Goal: Task Accomplishment & Management: Manage account settings

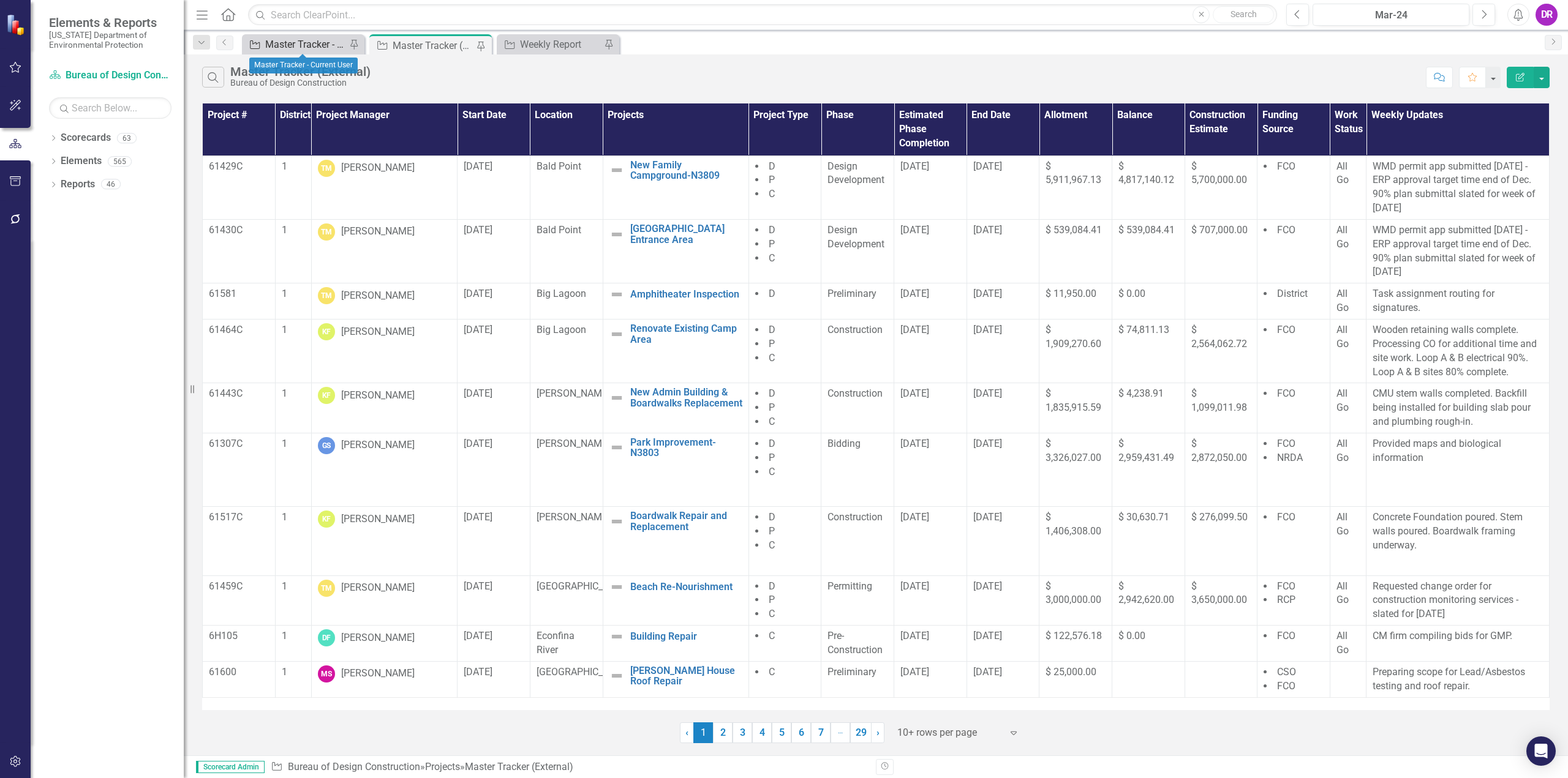
click at [311, 51] on div "Master Tracker - Current User" at bounding box center [305, 44] width 81 height 15
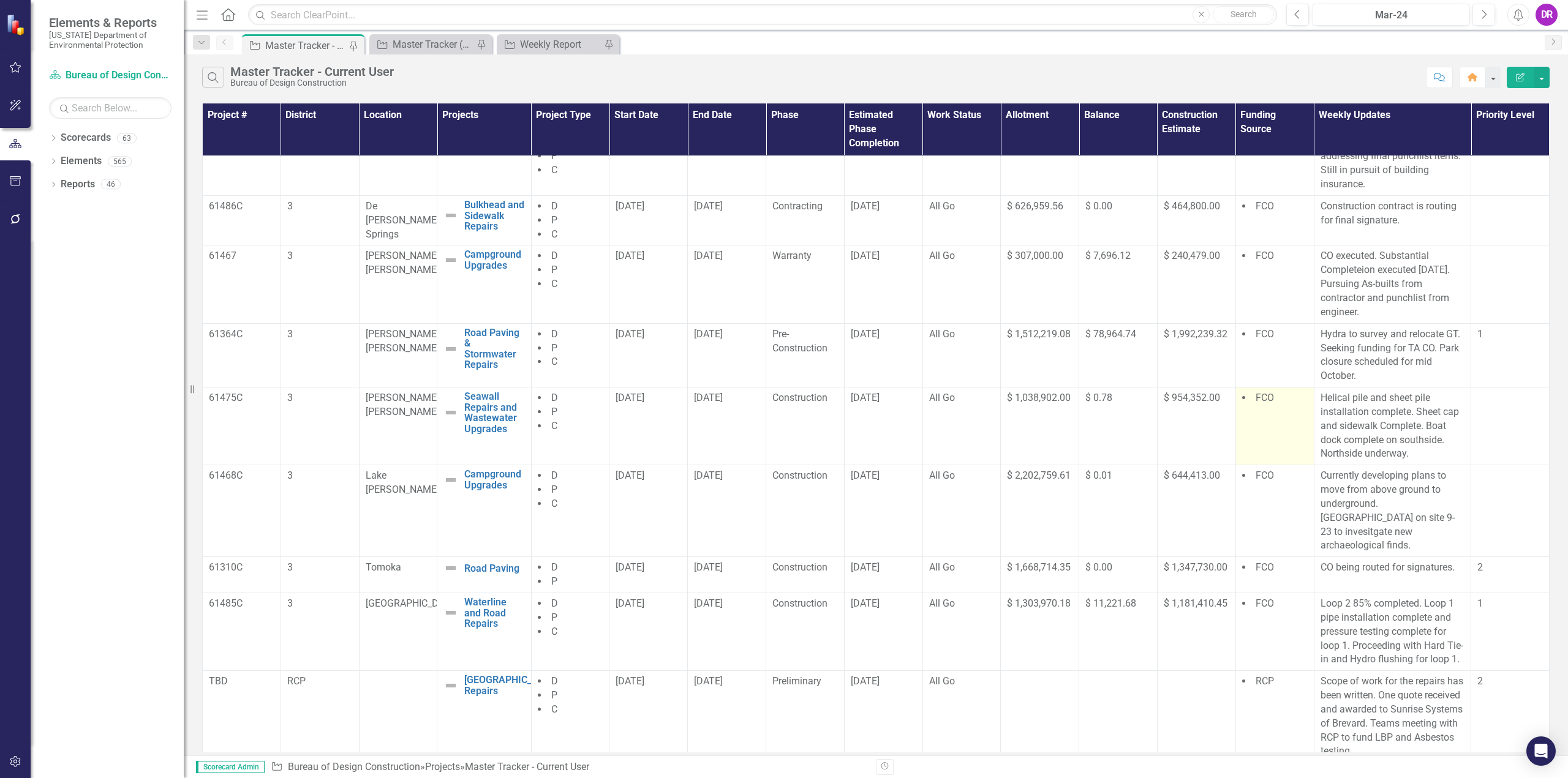
scroll to position [34, 0]
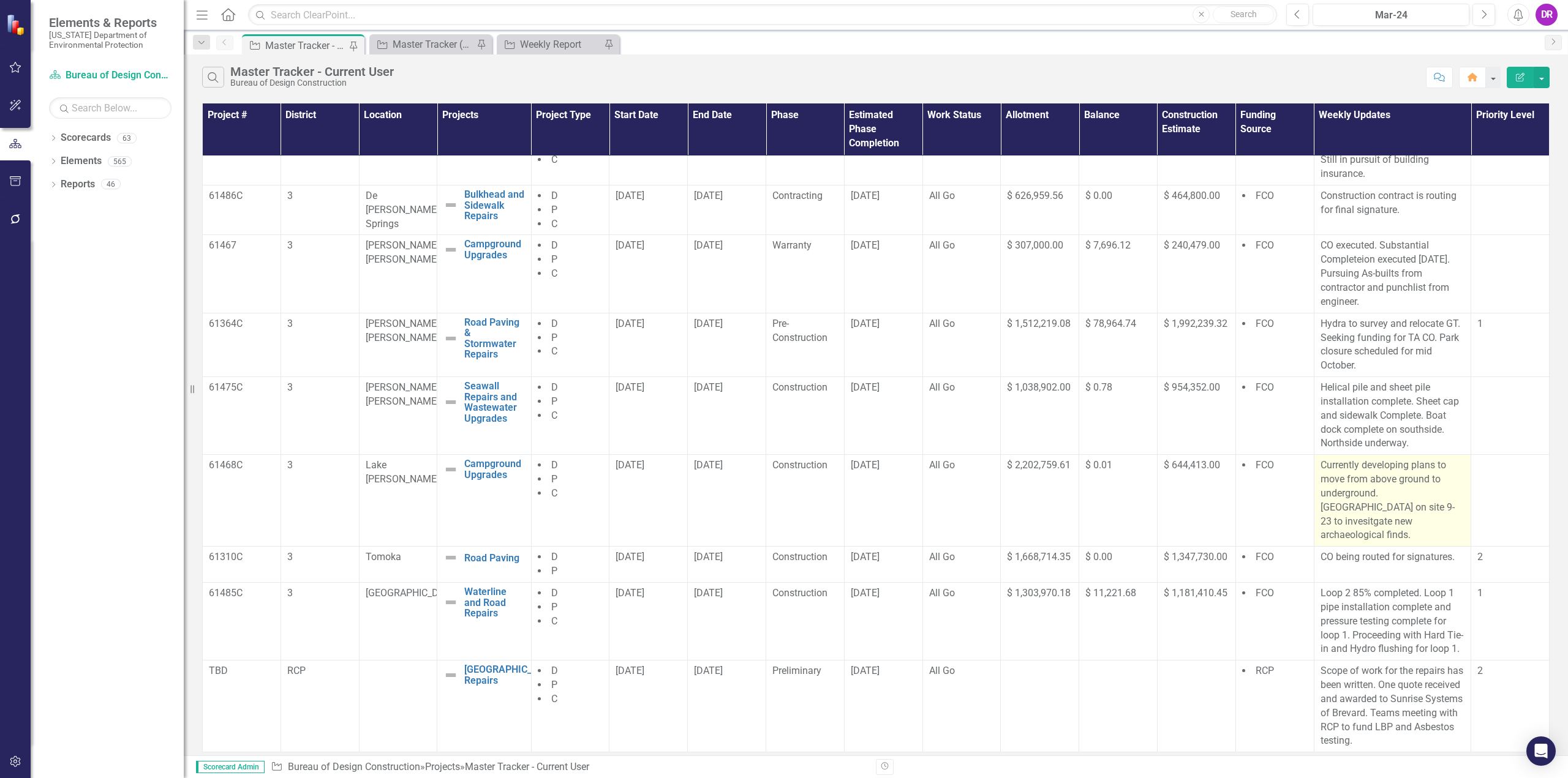
click at [1372, 496] on p "Currently developing plans to move from above ground to underground. [GEOGRAPHI…" at bounding box center [1392, 500] width 144 height 84
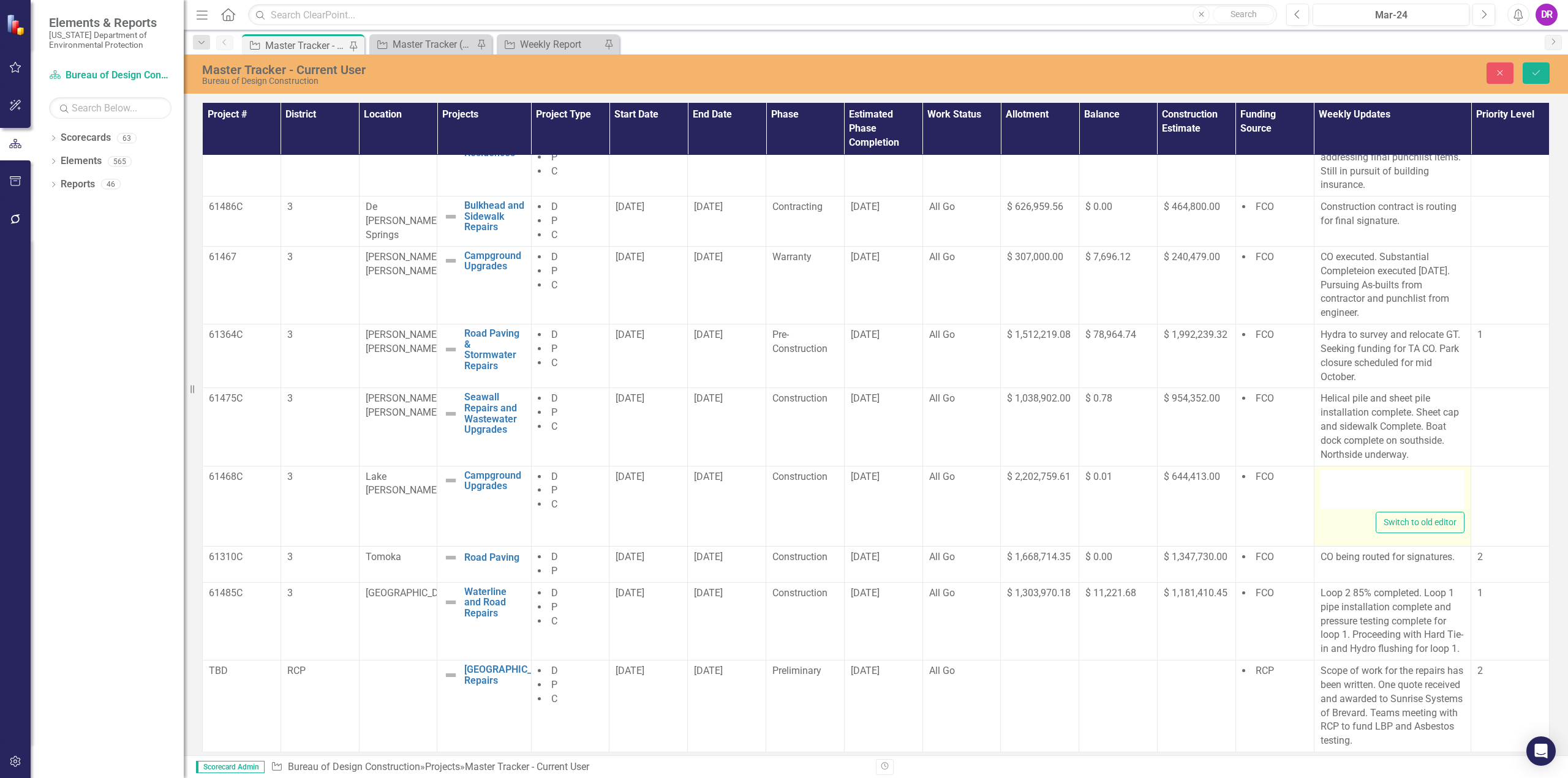
type textarea "<p>Currently developing plans to move from above ground to underground. DHR on …"
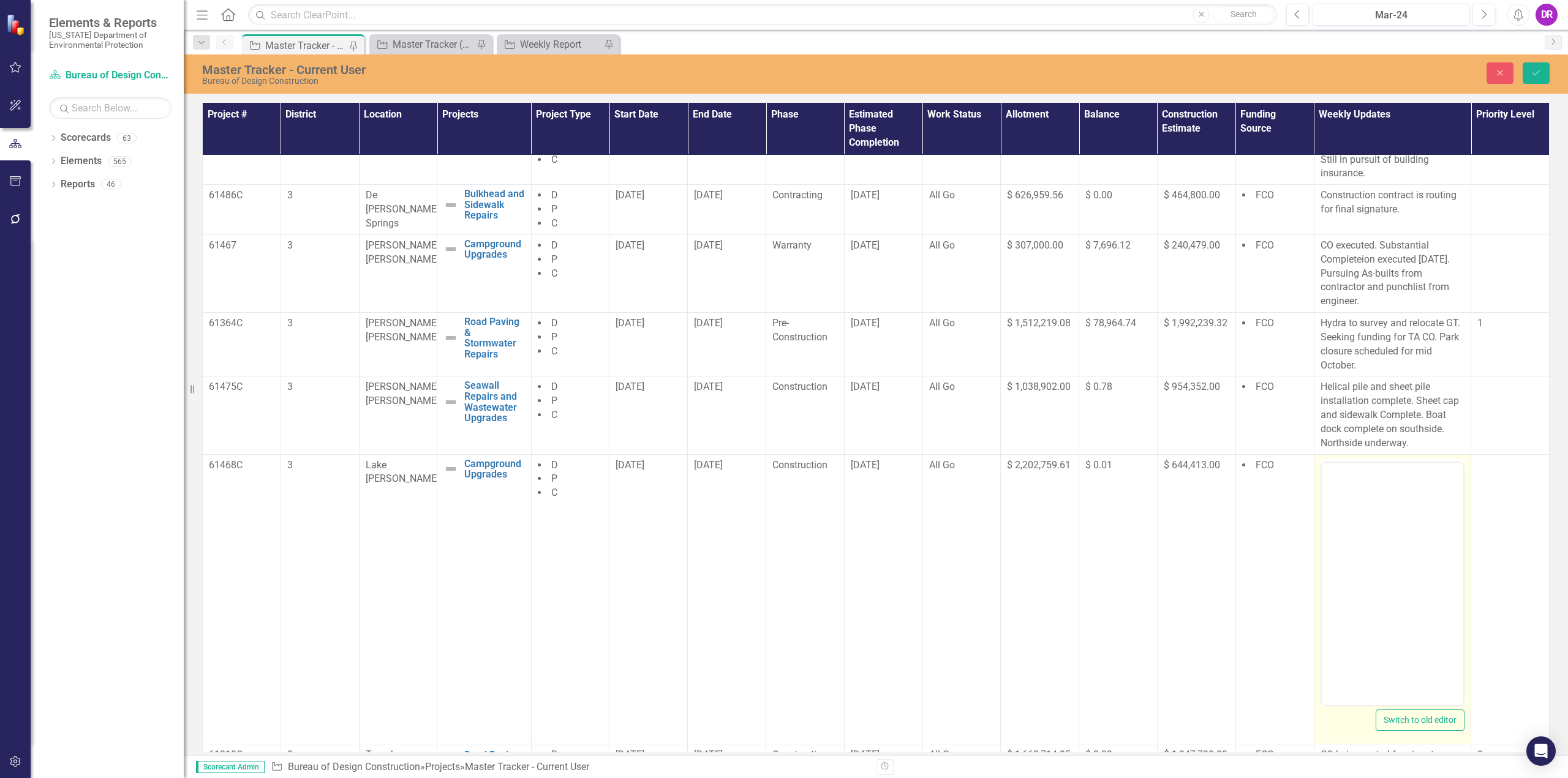
scroll to position [0, 0]
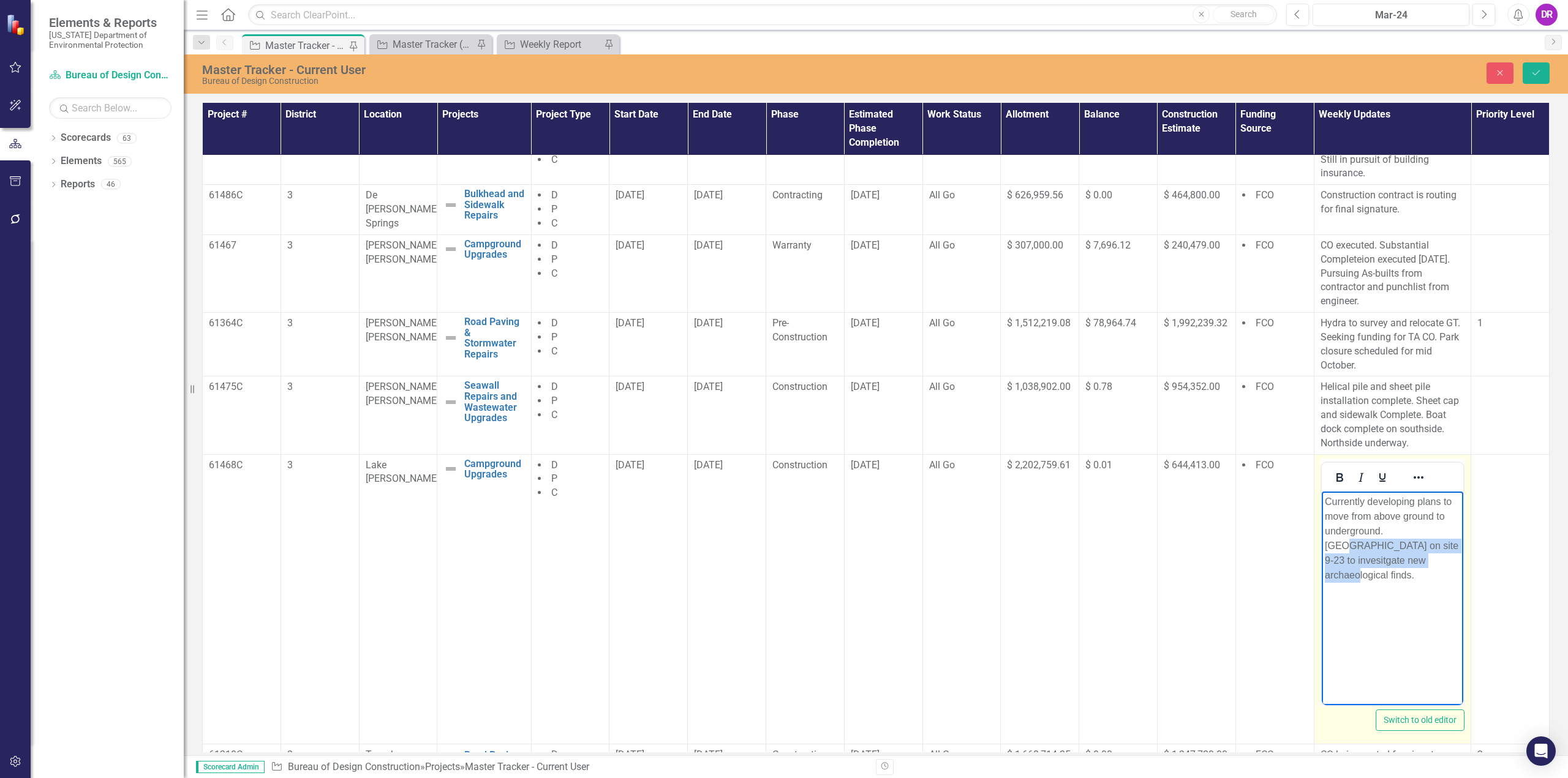
drag, startPoint x: 1409, startPoint y: 529, endPoint x: 1424, endPoint y: 556, distance: 30.9
click at [1424, 556] on p "Currently developing plans to move from above ground to underground. [GEOGRAPHI…" at bounding box center [1392, 537] width 136 height 88
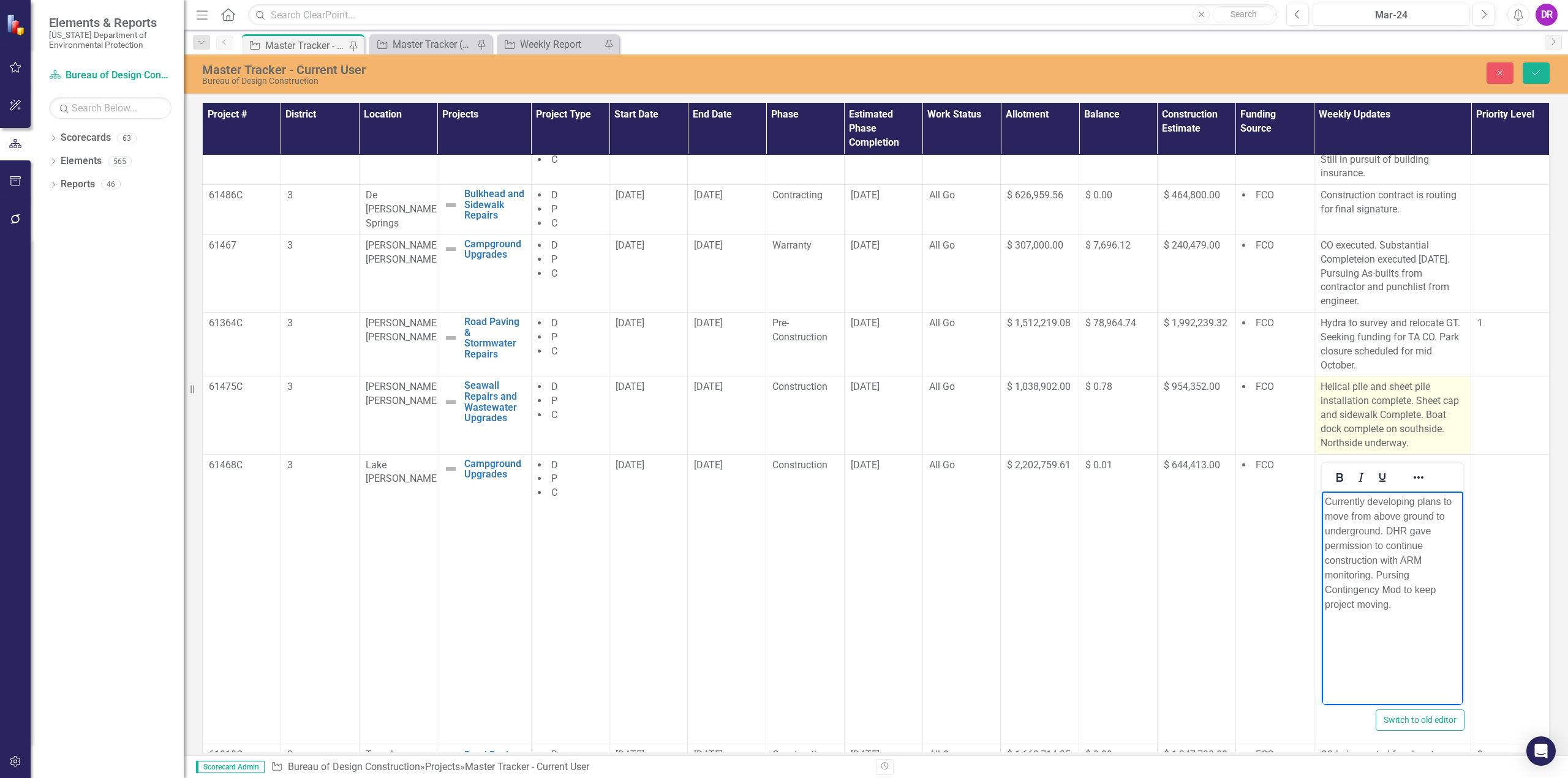
click at [1401, 414] on p "Helical pile and sheet pile installation complete. Sheet cap and sidewalk Compl…" at bounding box center [1392, 415] width 144 height 70
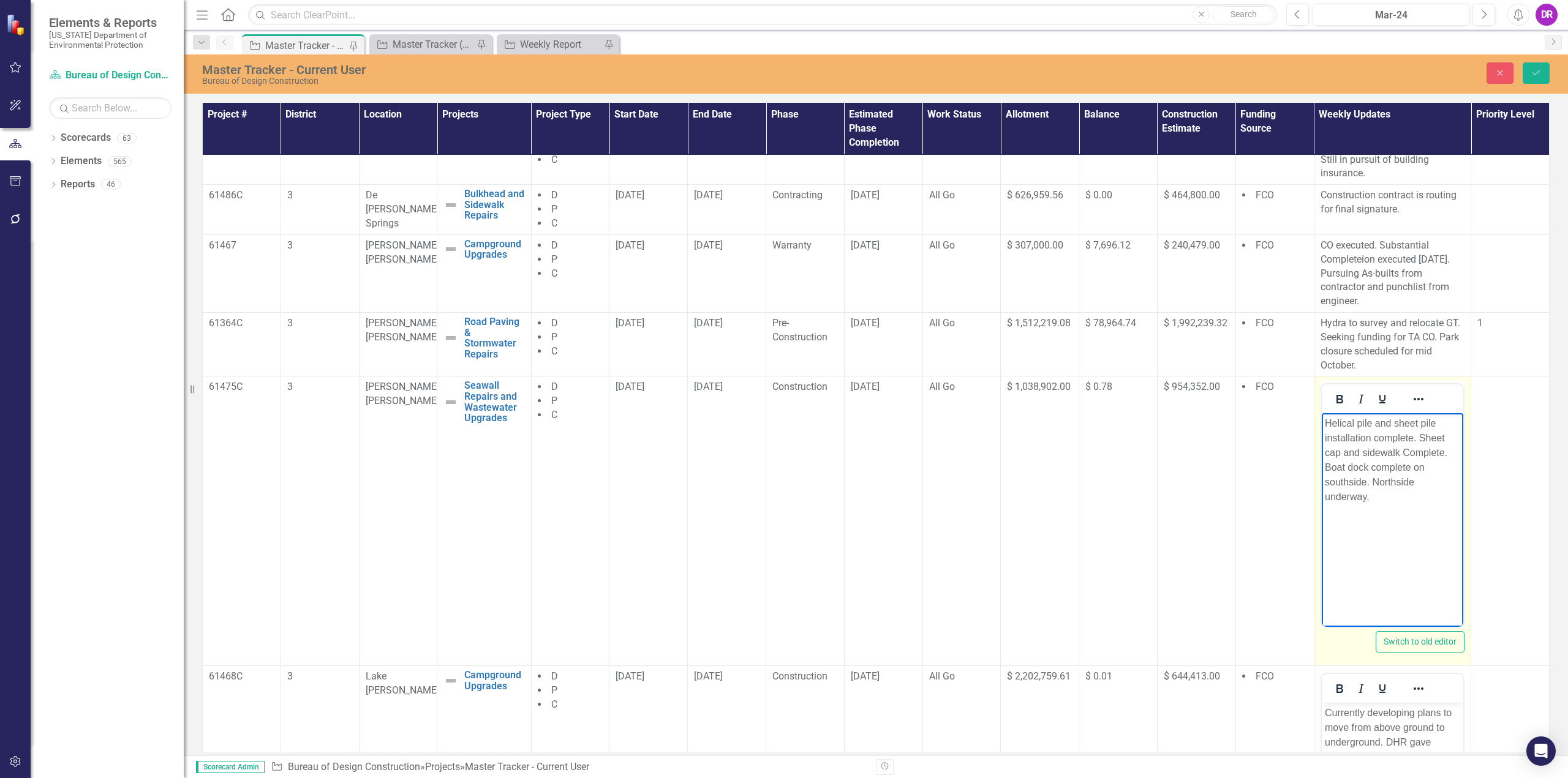
click at [1372, 495] on p "Helical pile and sheet pile installation complete. Sheet cap and sidewalk Compl…" at bounding box center [1392, 460] width 136 height 88
drag, startPoint x: 1418, startPoint y: 437, endPoint x: 1419, endPoint y: 451, distance: 14.0
click at [1419, 451] on p "Helical pile and sheet pile installation complete. Sheet cap and sidewalk Compl…" at bounding box center [1392, 460] width 136 height 88
click at [1397, 451] on p "Helical pile and sheet pile installation complete. Sheet cap and sidewalk Compl…" at bounding box center [1392, 460] width 136 height 88
click at [1441, 450] on p "Helical pile and sheet pile installation complete. Sheet cap and sidewalk Compl…" at bounding box center [1392, 460] width 136 height 88
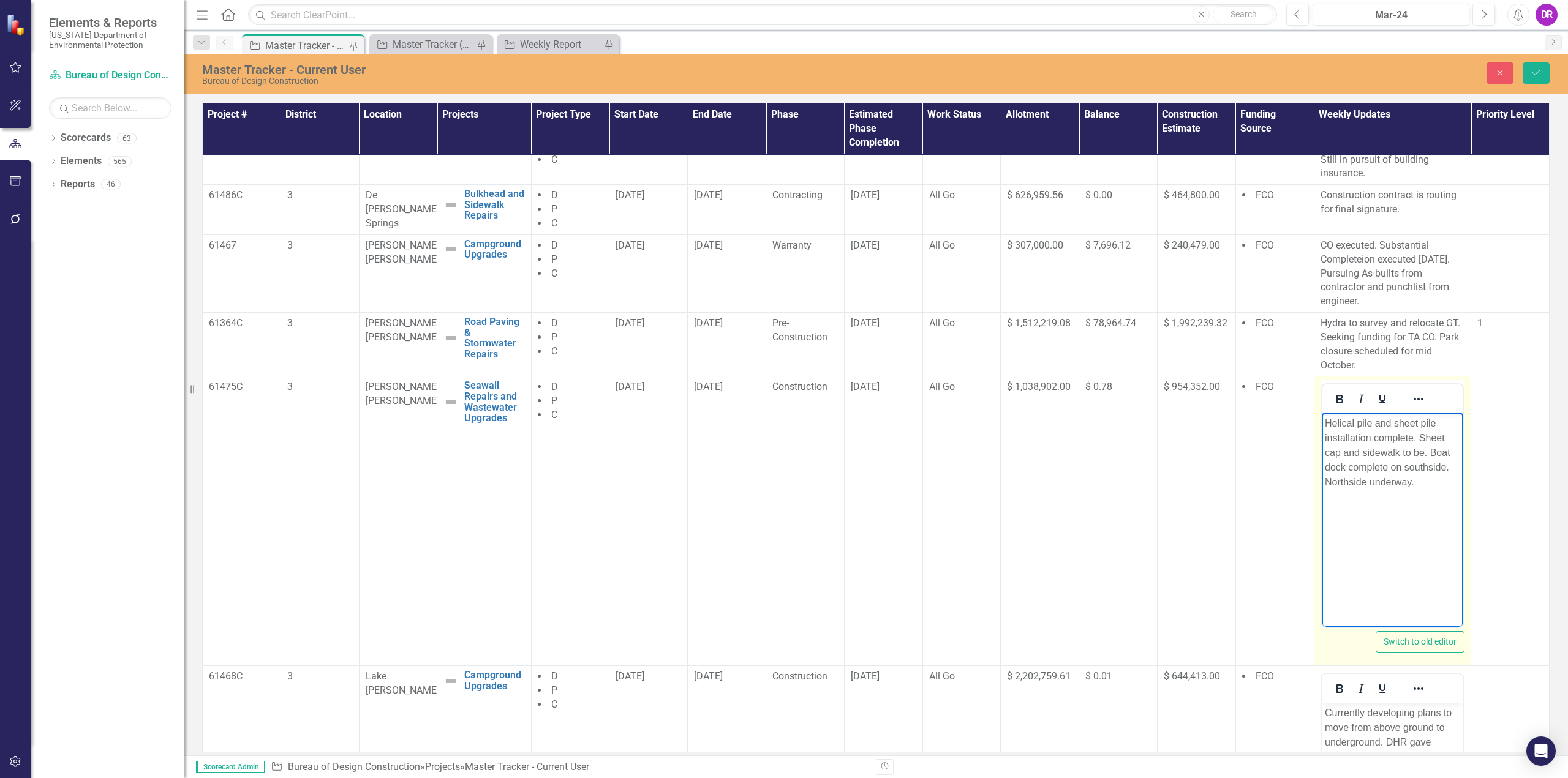
click at [1422, 433] on p "Helical pile and sheet pile installation complete. Sheet cap and sidewalk to be…" at bounding box center [1392, 453] width 136 height 74
click at [1399, 452] on p "Helical pile and sheet pile installation complete. Construction CO routed to [G…" at bounding box center [1392, 467] width 136 height 103
click at [1324, 451] on p "Helical pile and sheet pile installation complete. Construction CO routed to [G…" at bounding box center [1392, 467] width 136 height 103
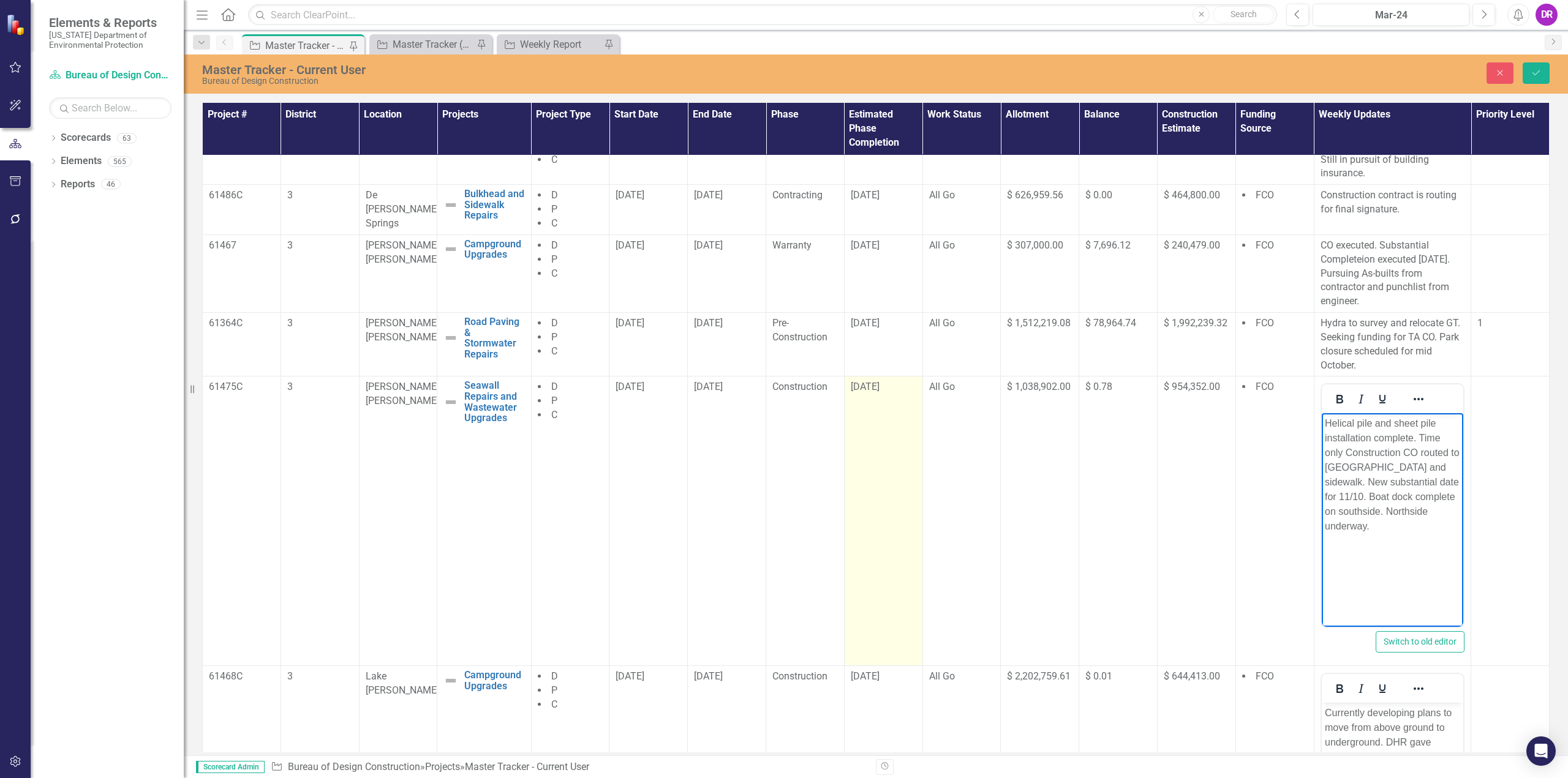
click at [862, 387] on span "[DATE]" at bounding box center [864, 386] width 28 height 12
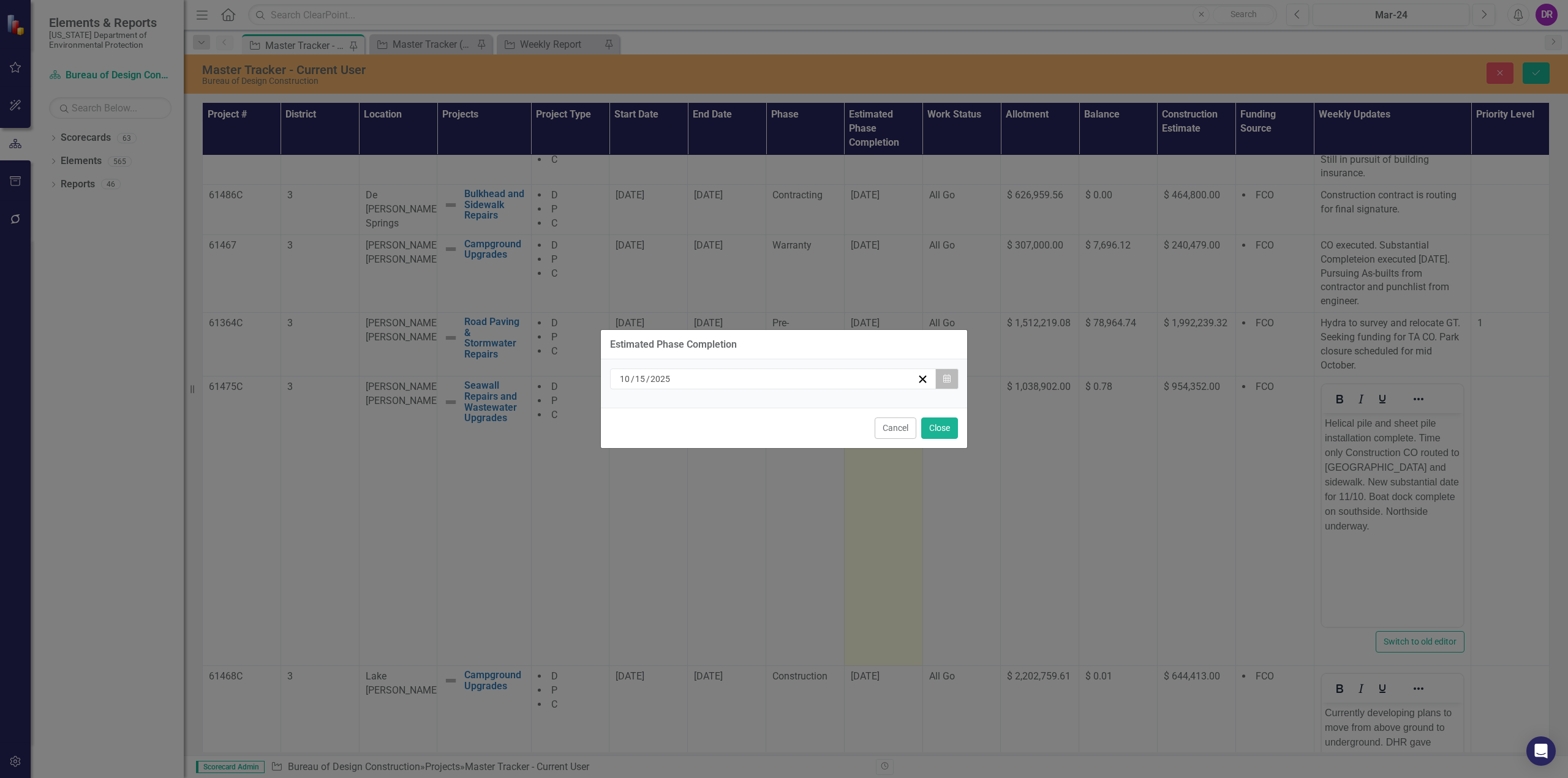
click at [940, 381] on button "Calendar" at bounding box center [947, 379] width 24 height 21
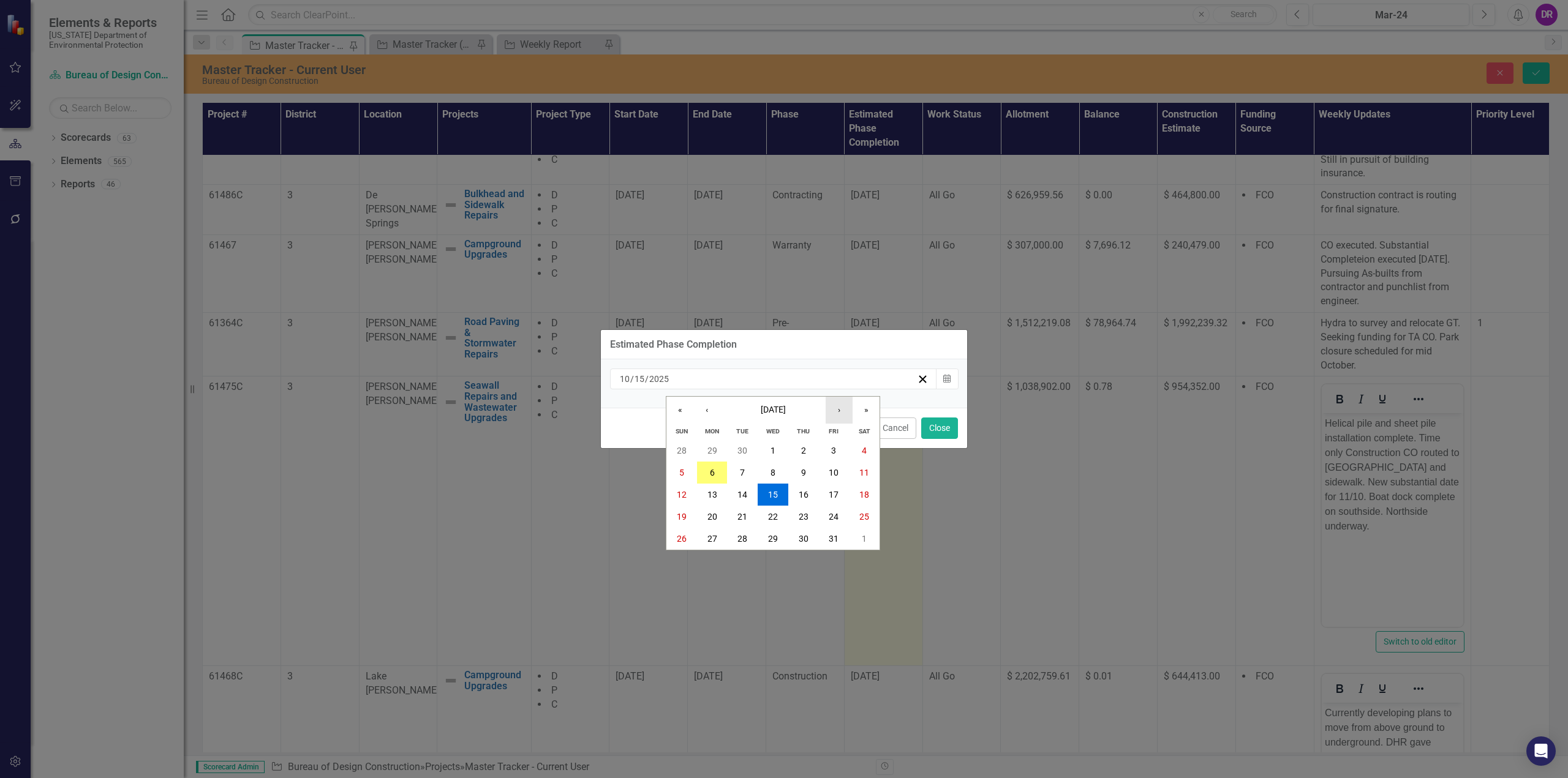
click at [843, 413] on button "›" at bounding box center [839, 410] width 27 height 27
click at [768, 474] on abbr "10" at bounding box center [773, 472] width 10 height 10
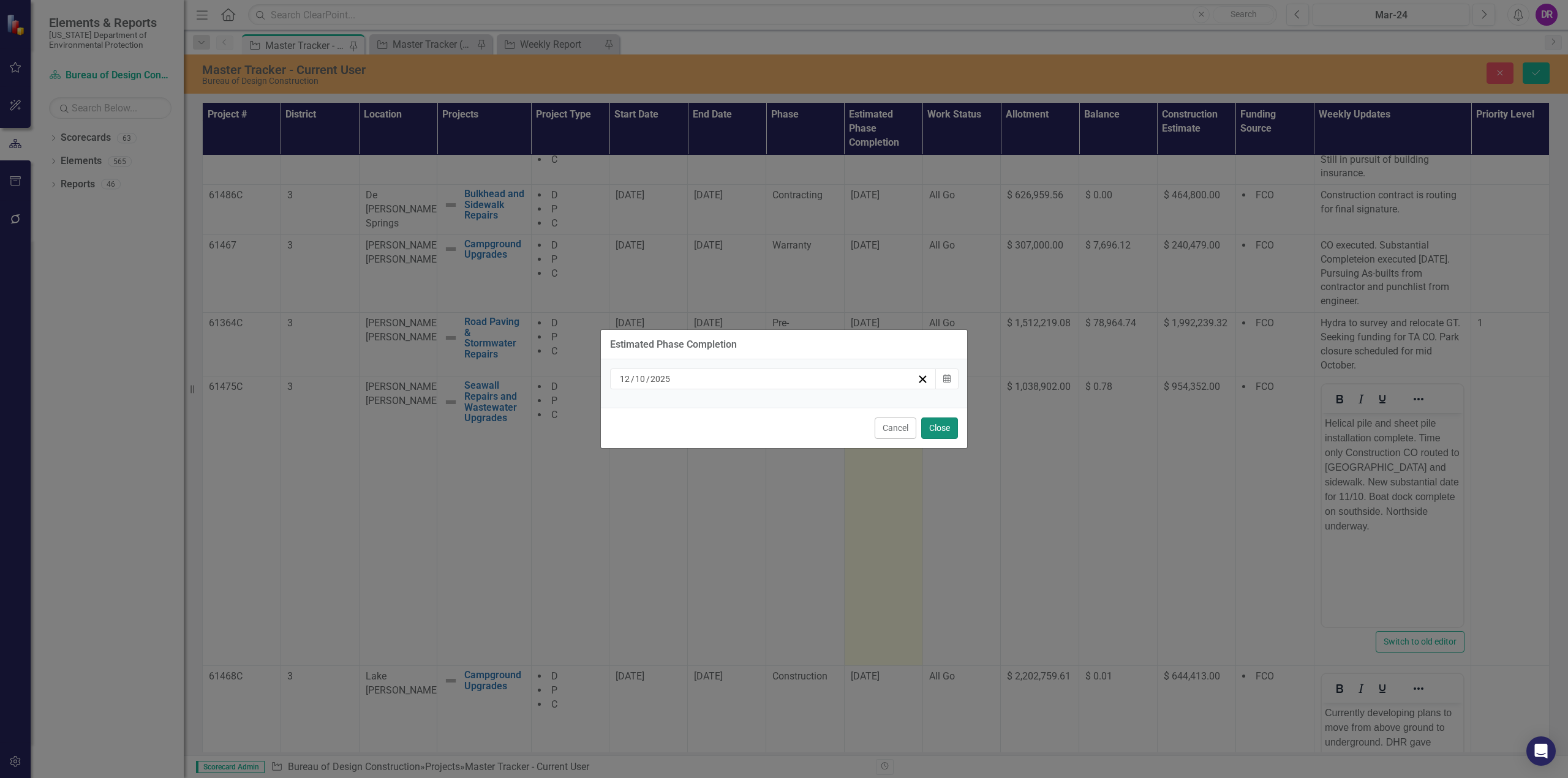
click at [935, 431] on button "Close" at bounding box center [939, 428] width 37 height 21
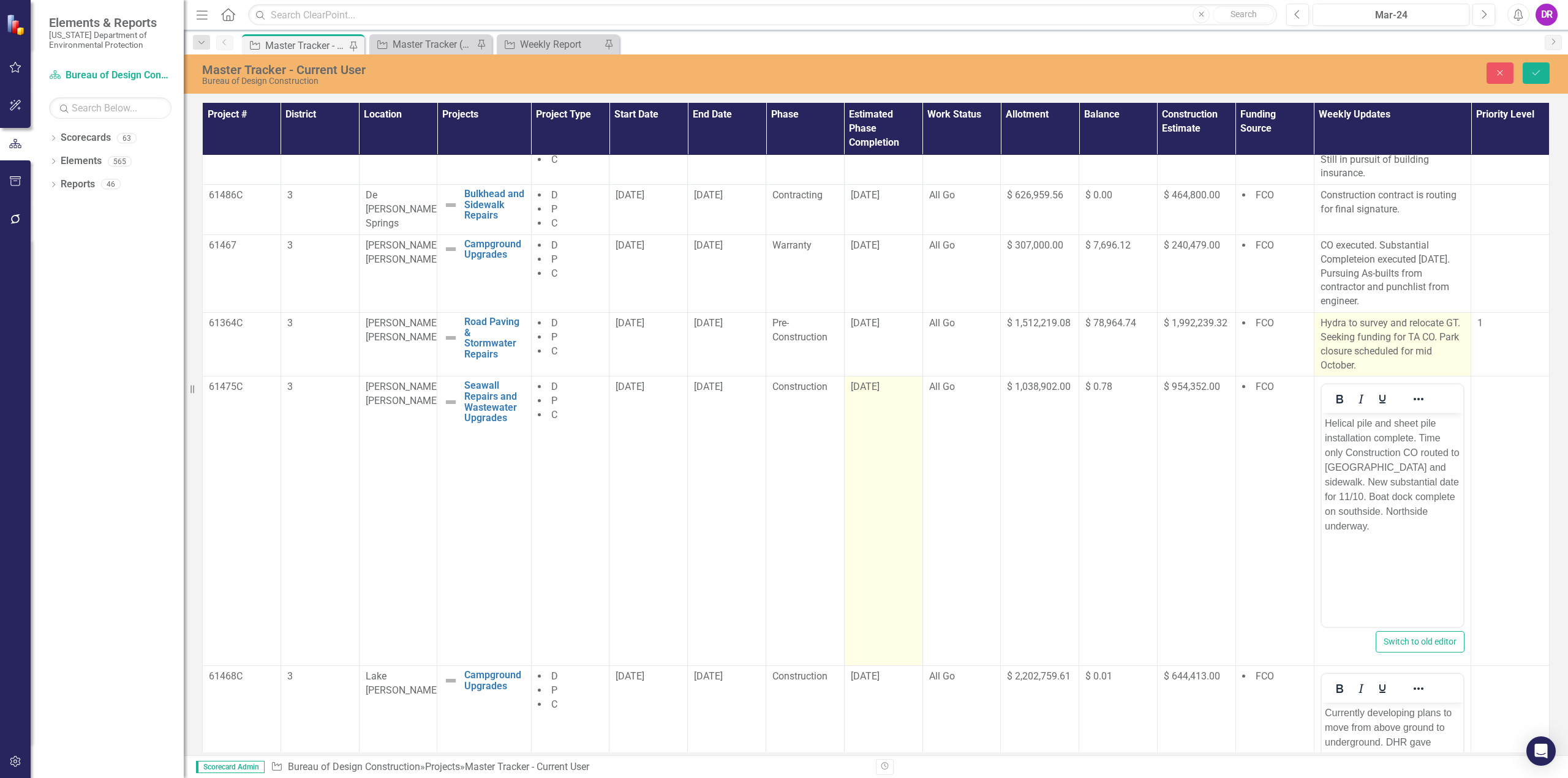
click at [1395, 337] on p "Hydra to survey and relocate GT. Seeking funding for TA CO. Park closure schedu…" at bounding box center [1392, 344] width 144 height 55
click at [1402, 336] on p "Hydra to survey and relocate GT. Seeking funding for TA CO. Park closure schedu…" at bounding box center [1392, 344] width 144 height 55
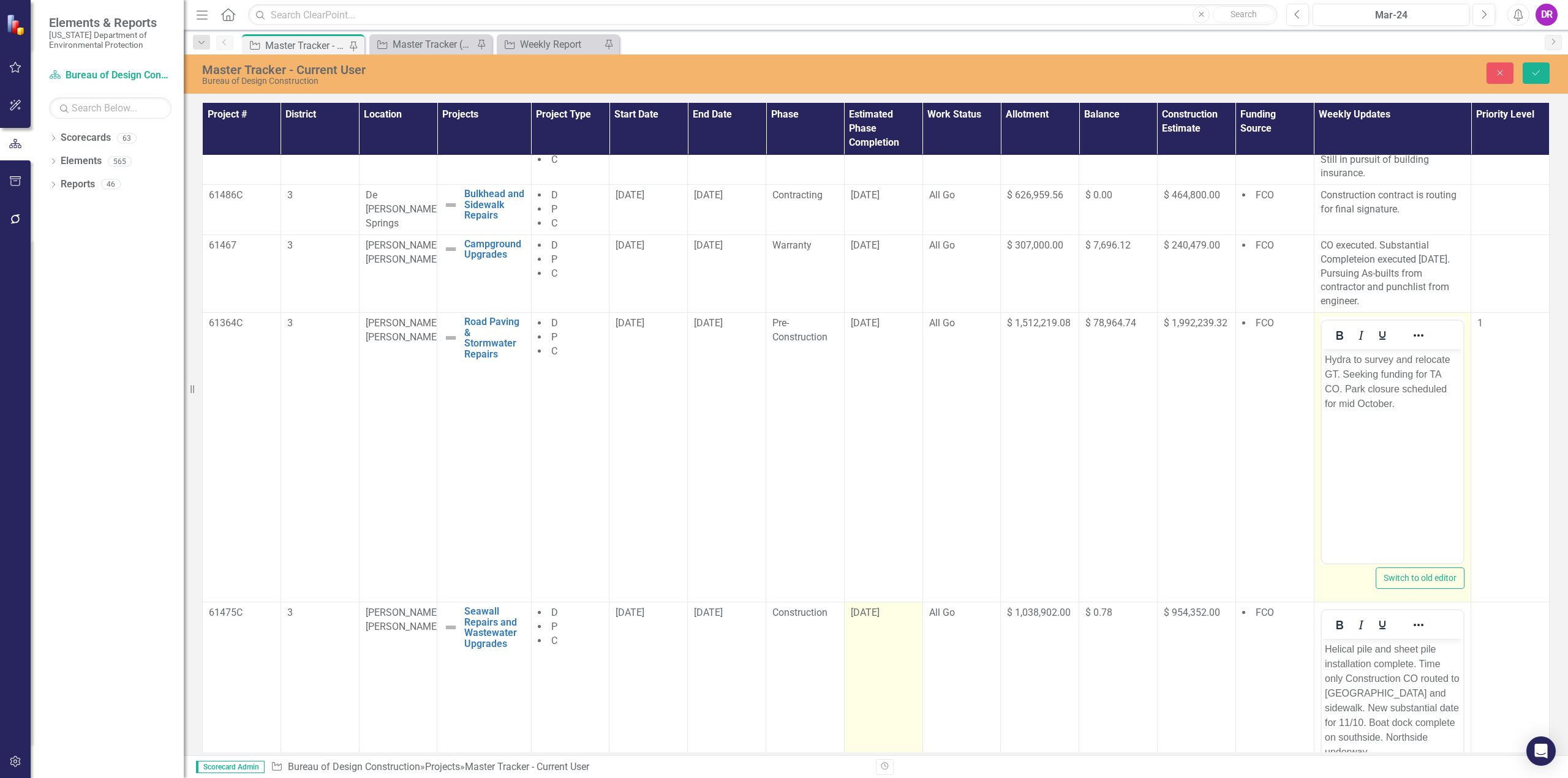
click at [1427, 370] on p "Hydra to survey and relocate GT. Seeking funding for TA CO. Park closure schedu…" at bounding box center [1392, 381] width 136 height 59
click at [1438, 403] on p "Hydra to survey and relocate GT. TACO routing for signatures. Park closure sche…" at bounding box center [1392, 381] width 136 height 59
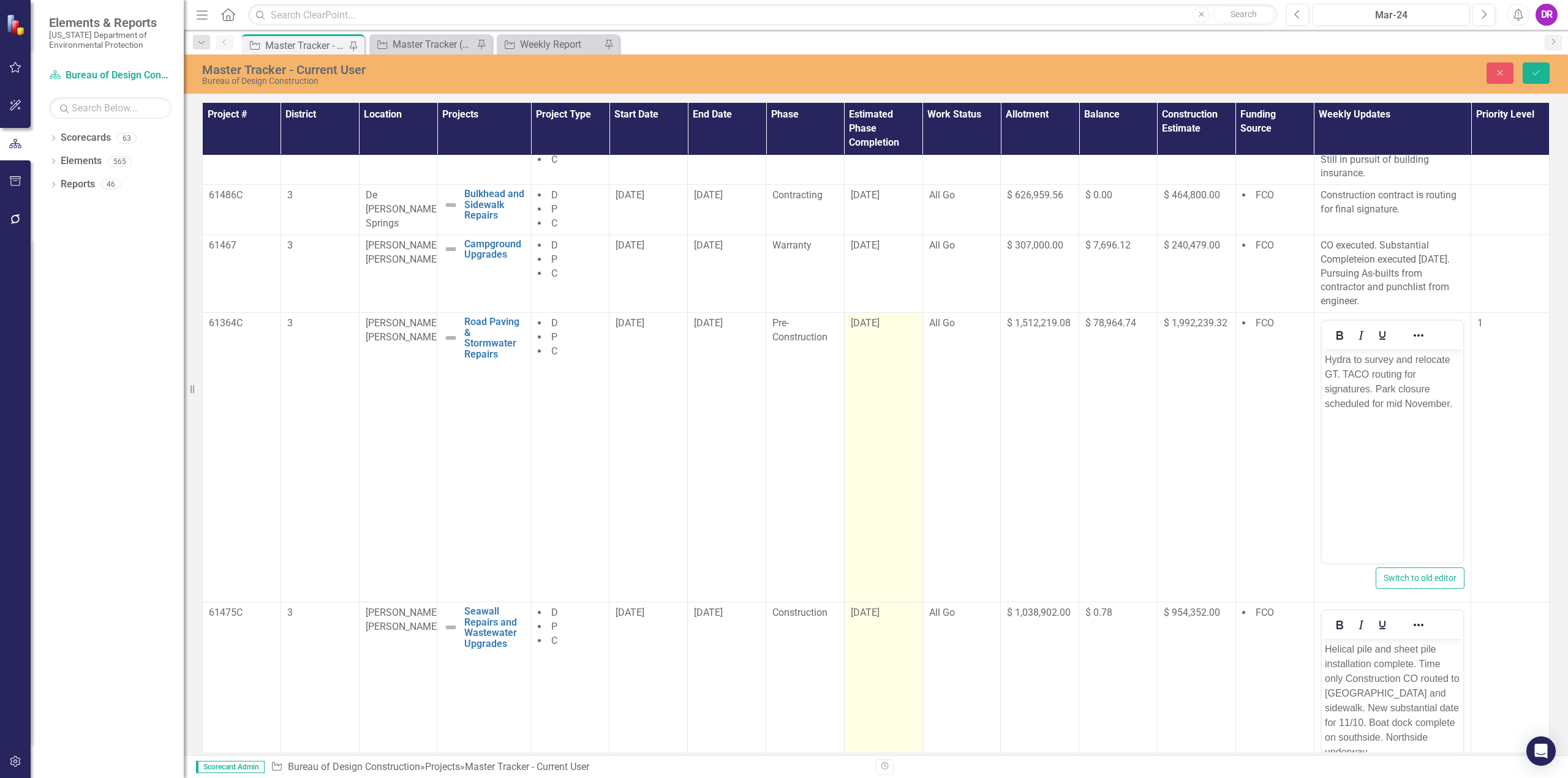
click at [859, 327] on span "[DATE]" at bounding box center [864, 322] width 28 height 12
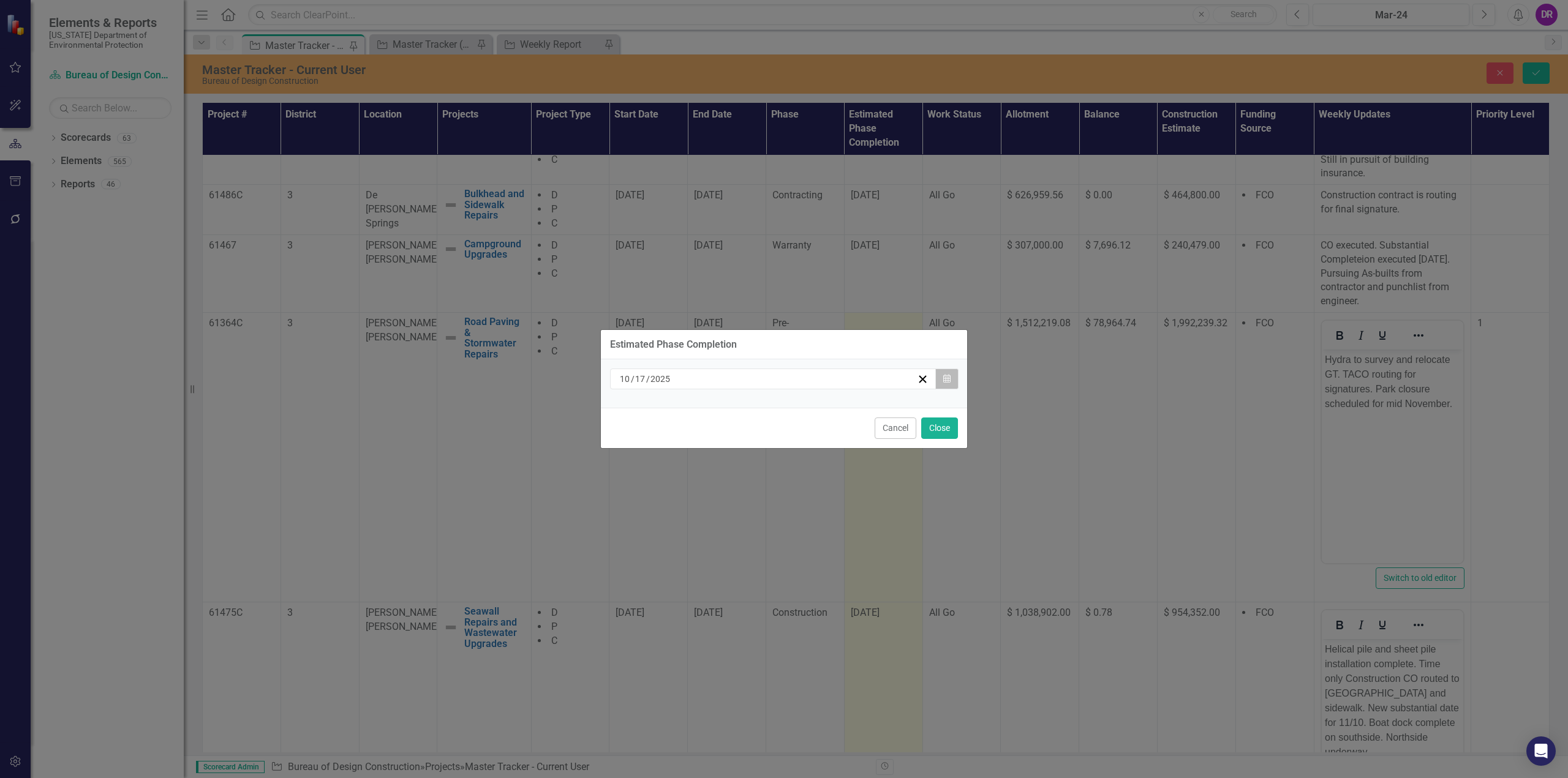
click at [939, 385] on button "Calendar" at bounding box center [947, 379] width 24 height 21
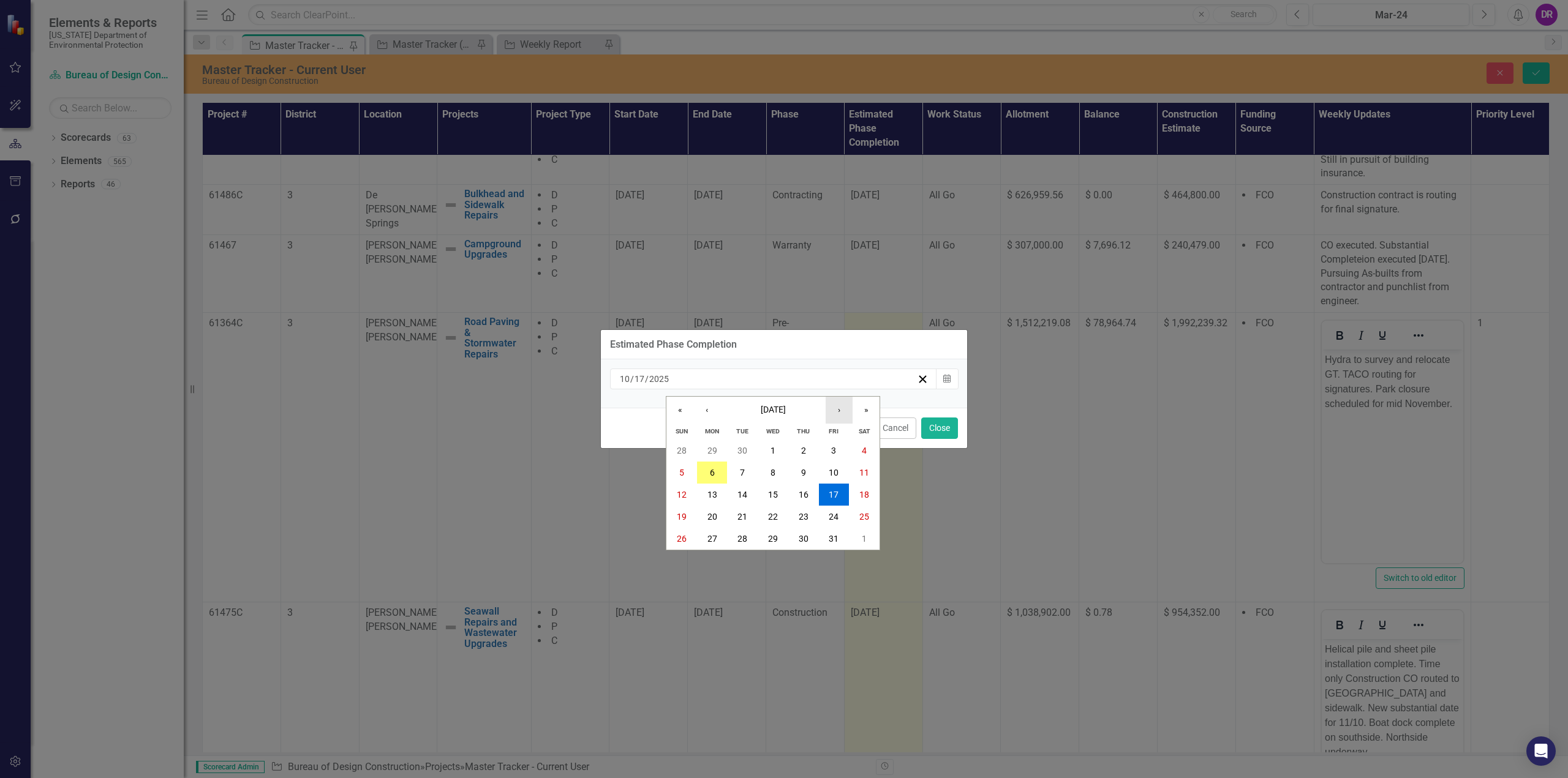
click at [835, 413] on button "›" at bounding box center [839, 410] width 27 height 27
click at [767, 514] on button "19" at bounding box center [773, 517] width 31 height 22
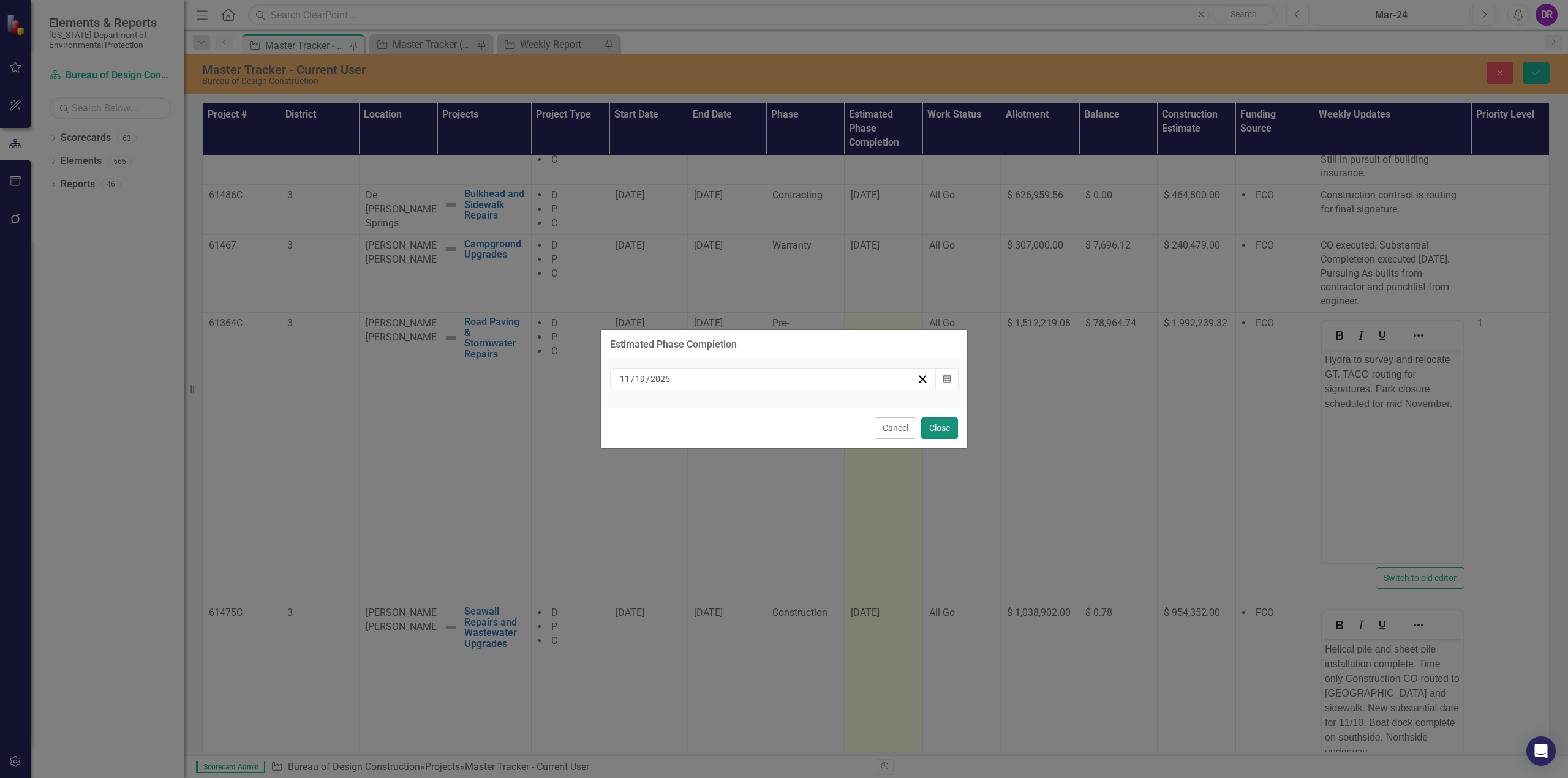
click at [955, 426] on button "Close" at bounding box center [939, 428] width 37 height 21
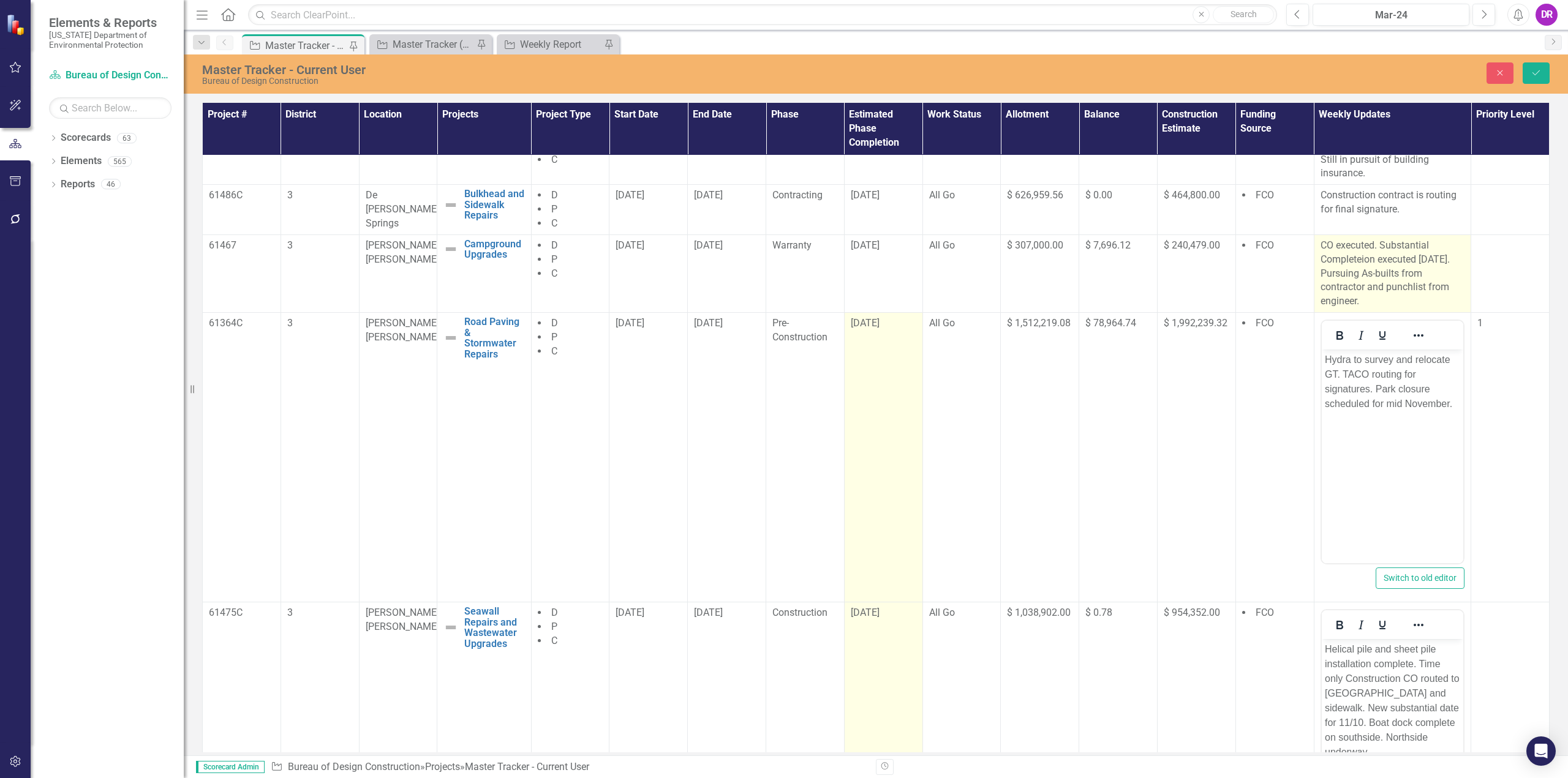
click at [1361, 295] on p "CO executed. Substantial Completeion executed [DATE]. Pursuing As-builts from c…" at bounding box center [1392, 273] width 144 height 70
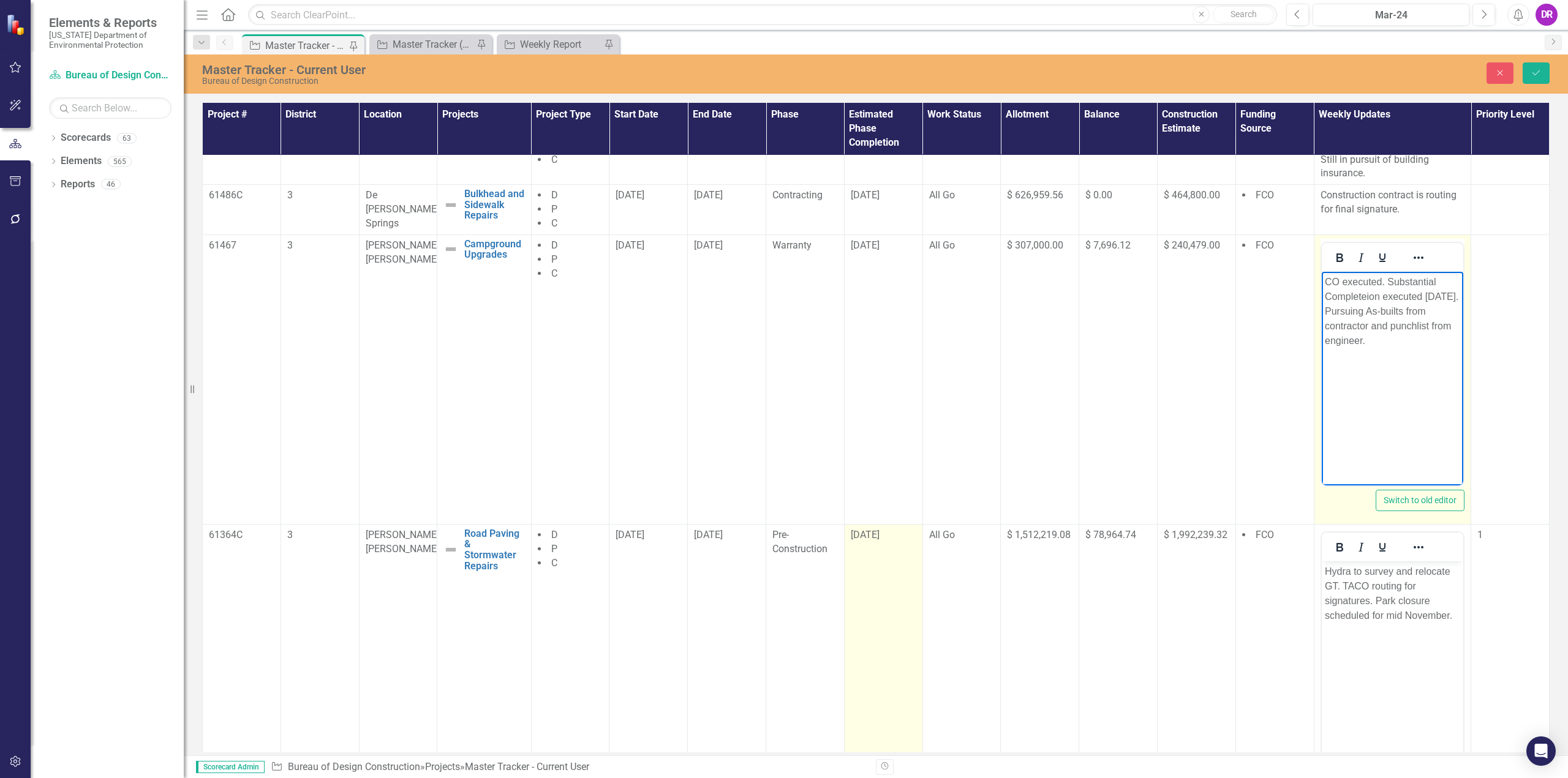
click at [1380, 340] on p "CO executed. Substantial Completeion executed [DATE]. Pursuing As-builts from c…" at bounding box center [1392, 311] width 136 height 74
click at [1380, 342] on p "CO executed. Substantial Completeion executed [DATE]. Pursuing As-builts from c…" at bounding box center [1392, 311] width 136 height 74
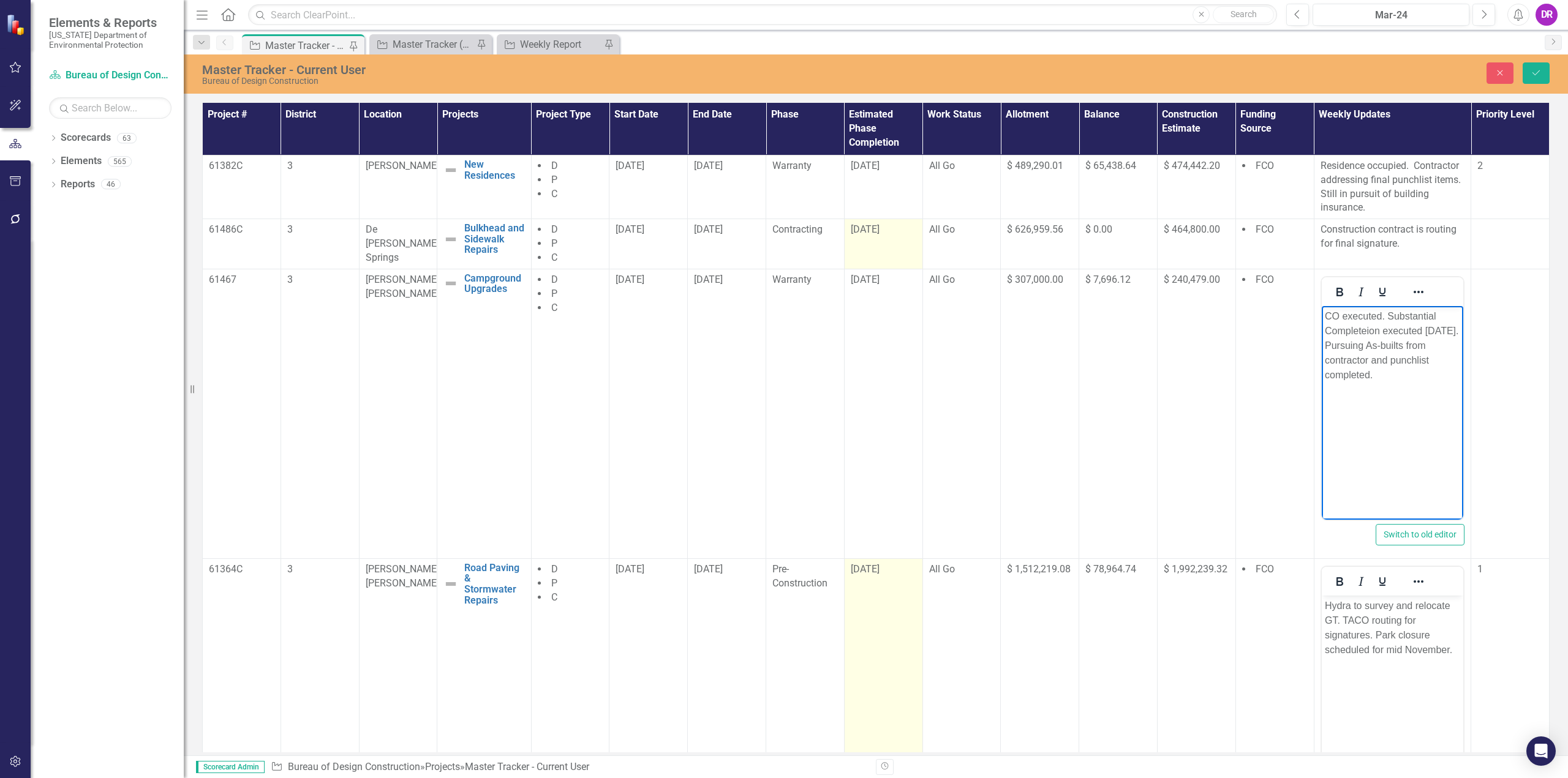
click at [877, 227] on span "[DATE]" at bounding box center [864, 229] width 28 height 12
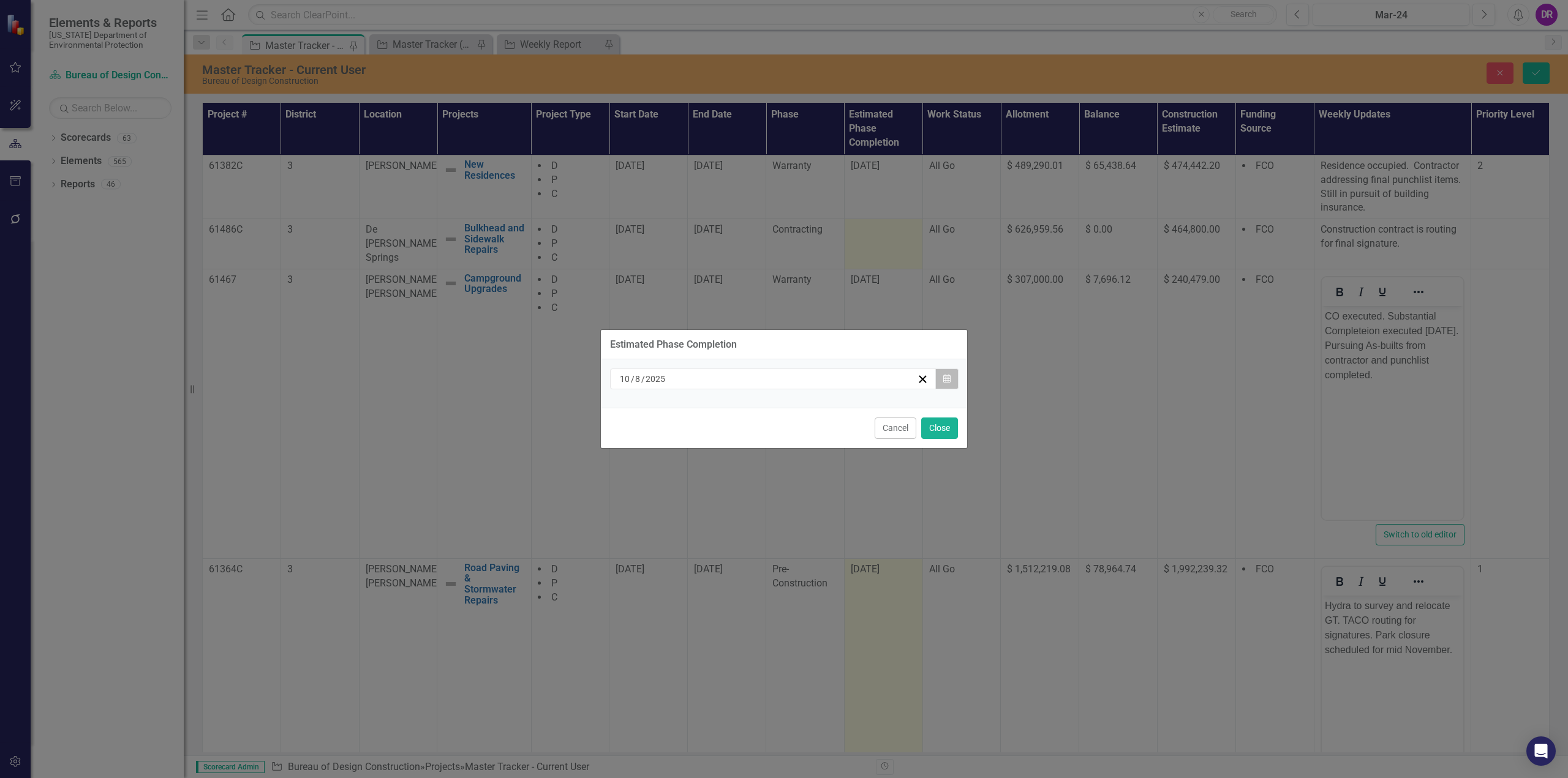
click at [952, 373] on button "Calendar" at bounding box center [947, 379] width 24 height 21
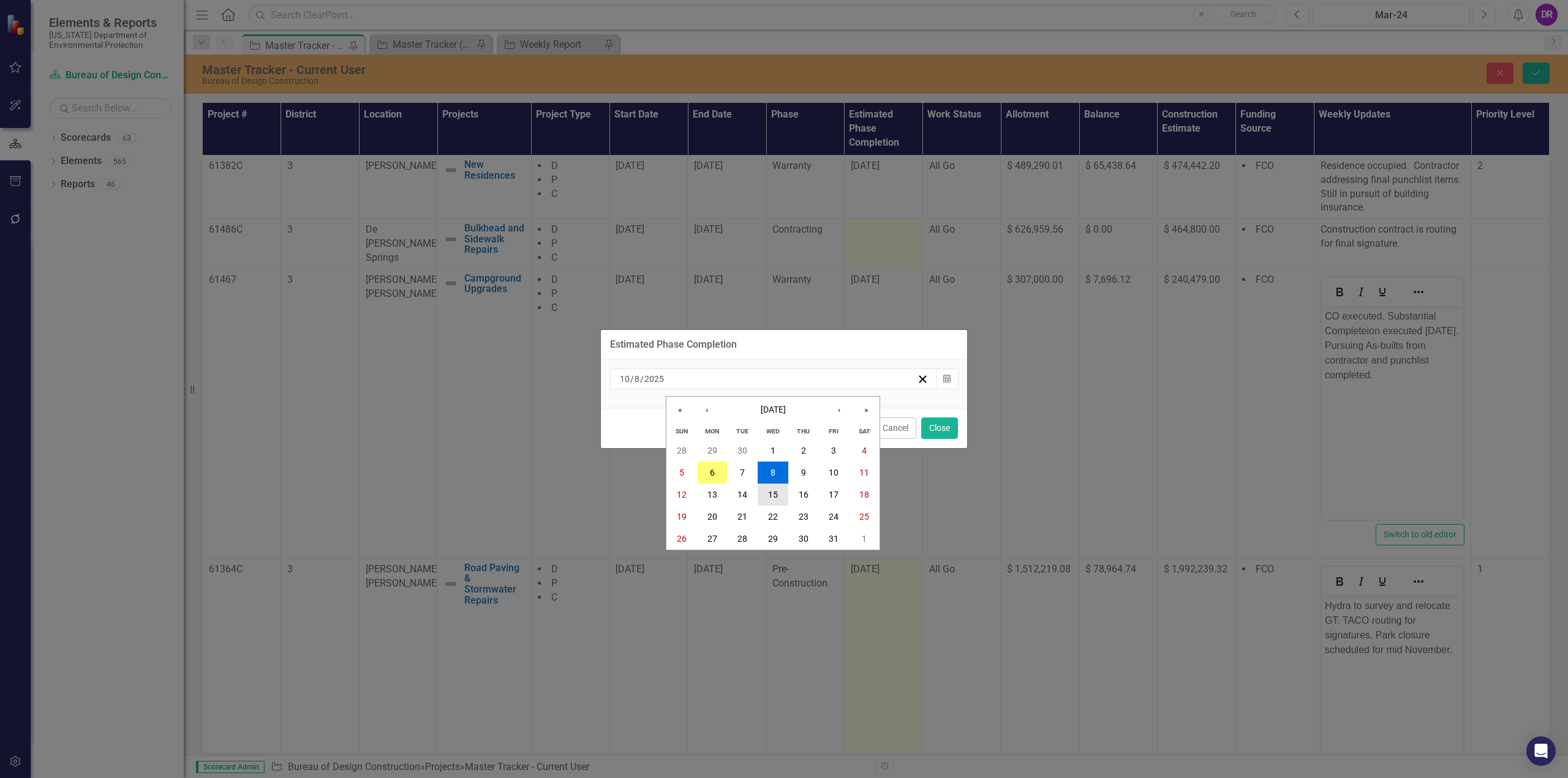
click at [781, 494] on button "15" at bounding box center [773, 494] width 31 height 22
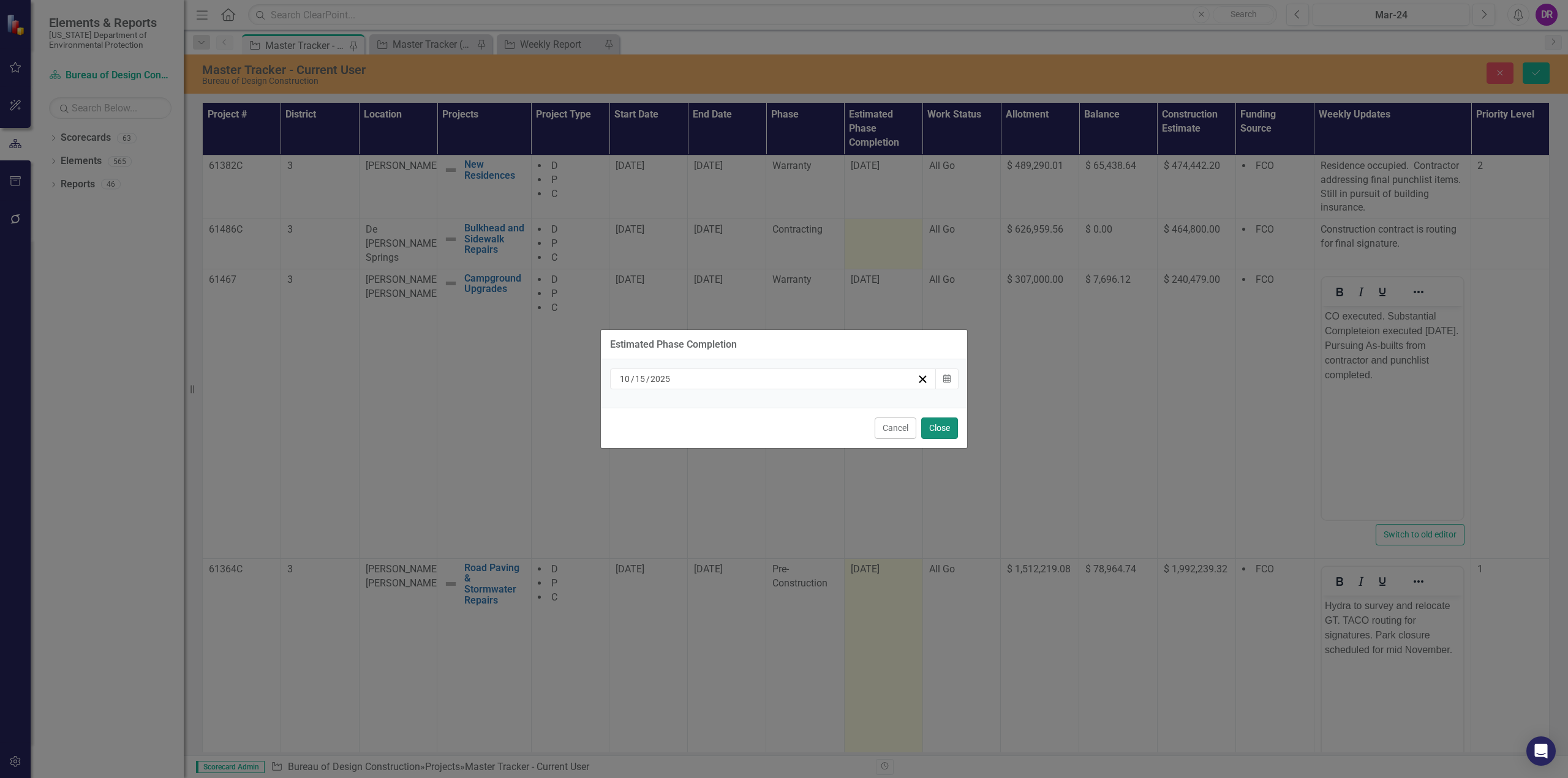
click at [939, 430] on button "Close" at bounding box center [939, 428] width 37 height 21
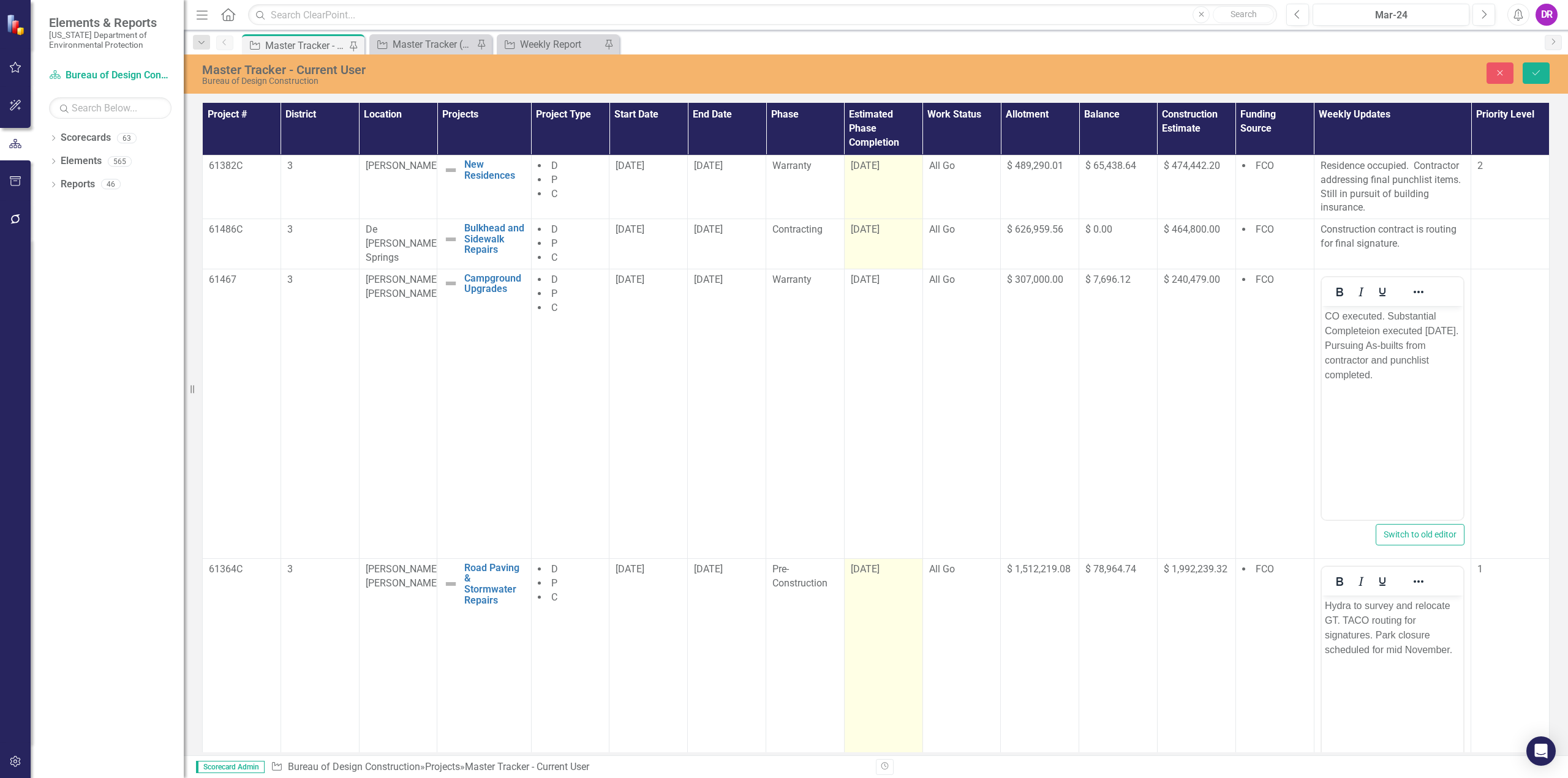
click at [868, 165] on span "[DATE]" at bounding box center [864, 165] width 28 height 12
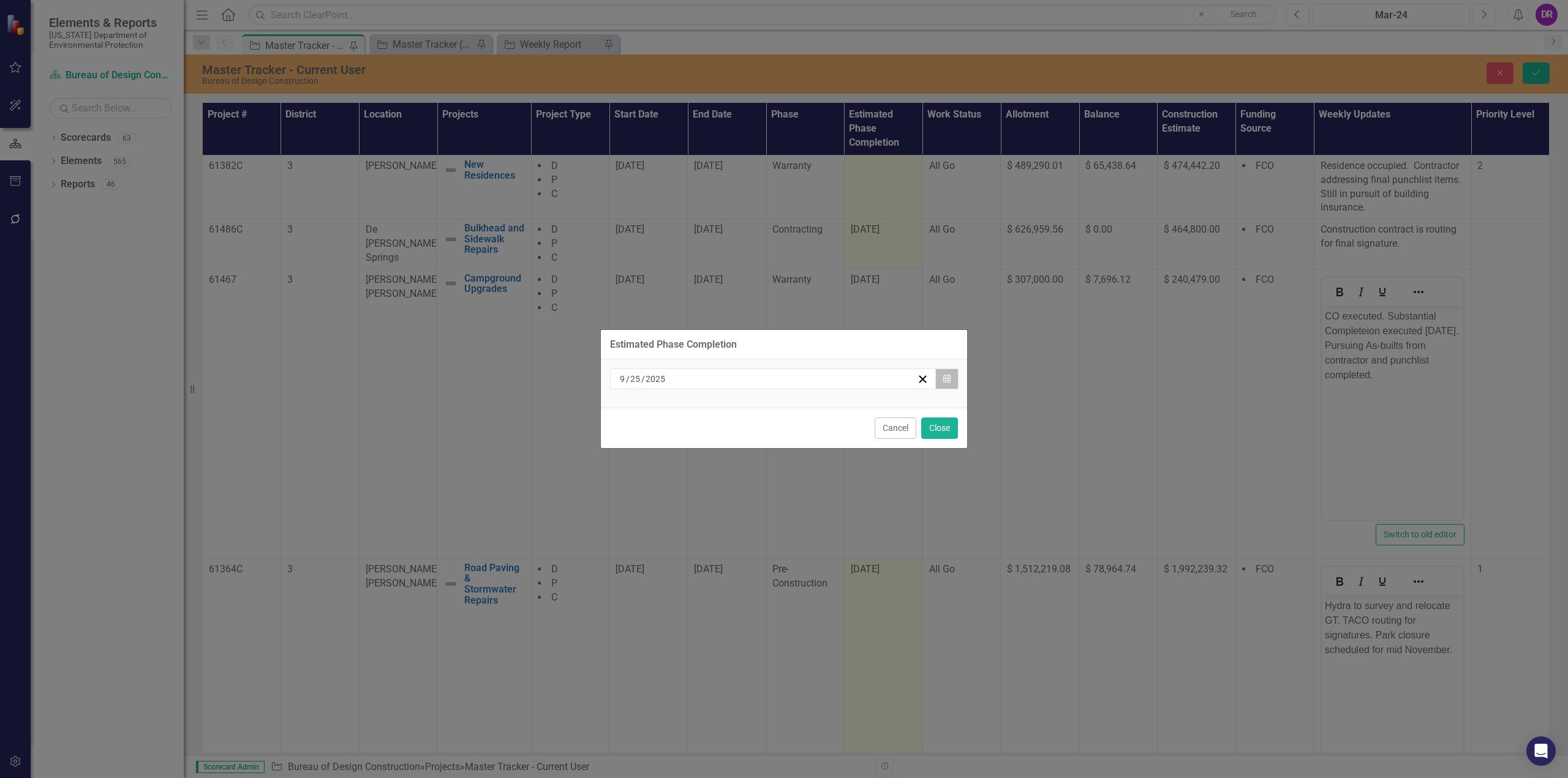
click at [944, 379] on icon "Calendar" at bounding box center [946, 379] width 8 height 8
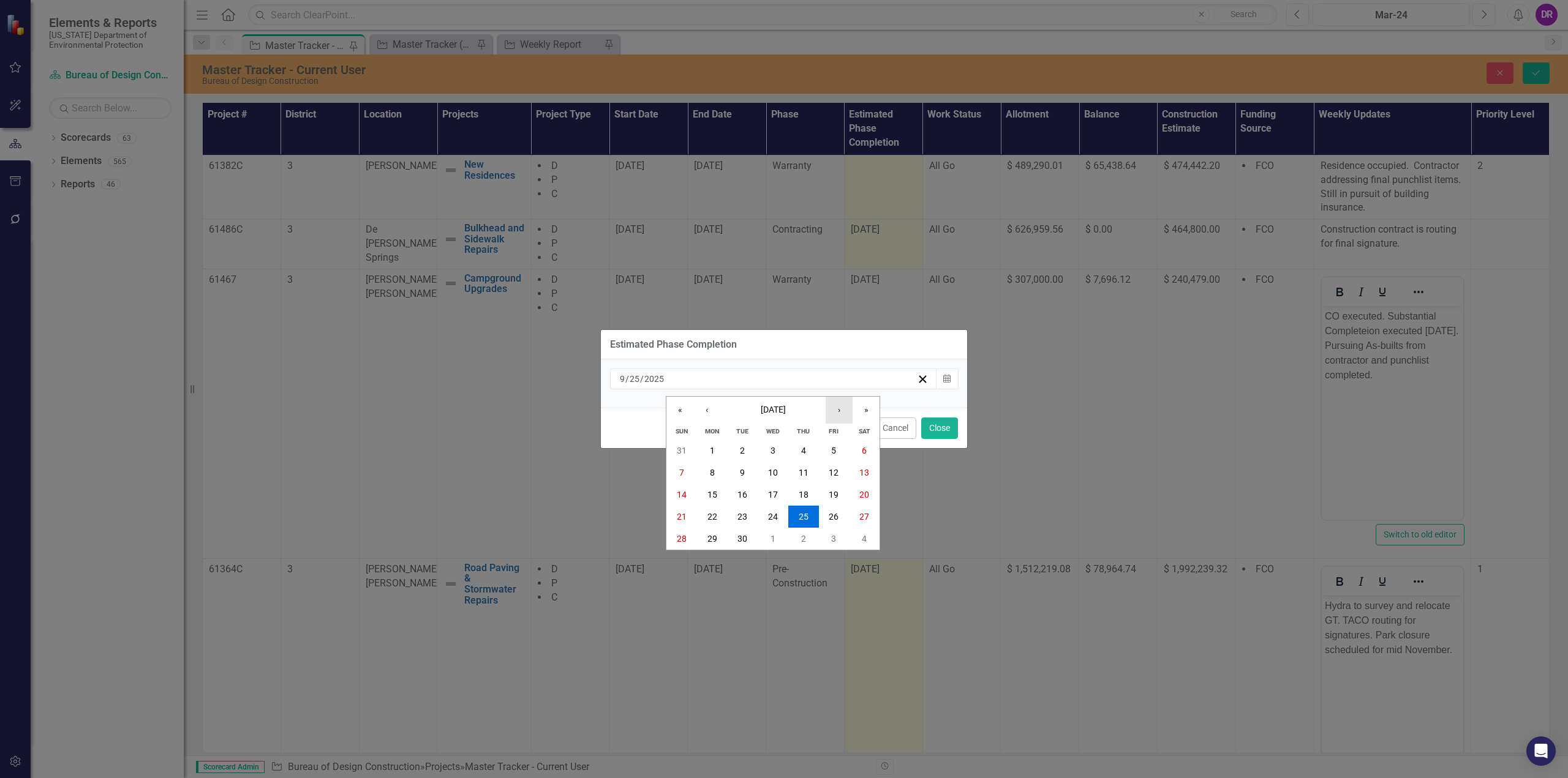
click at [843, 414] on button "›" at bounding box center [839, 410] width 27 height 27
click at [774, 491] on abbr "15" at bounding box center [773, 494] width 10 height 10
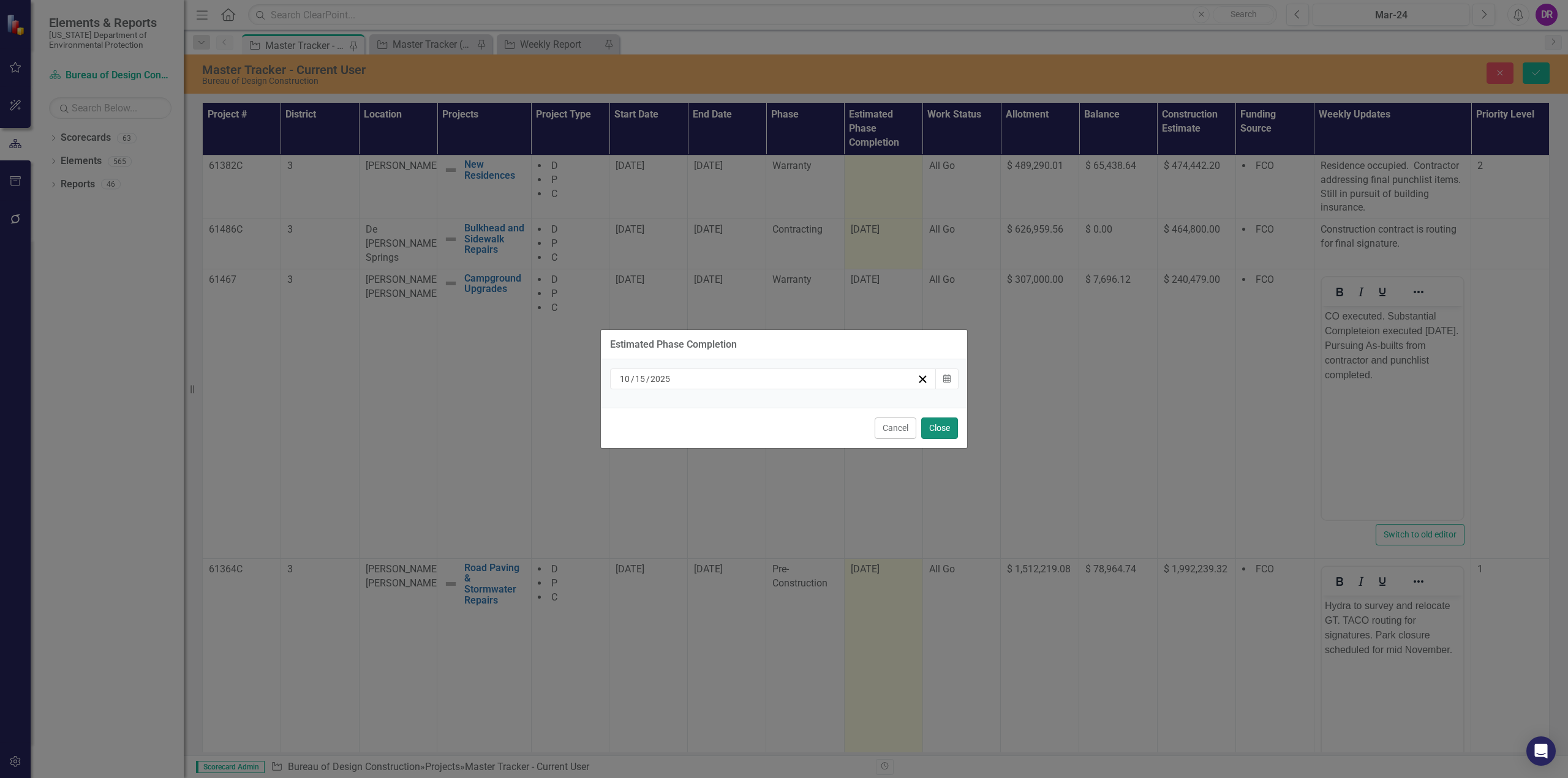
click at [935, 424] on button "Close" at bounding box center [939, 428] width 37 height 21
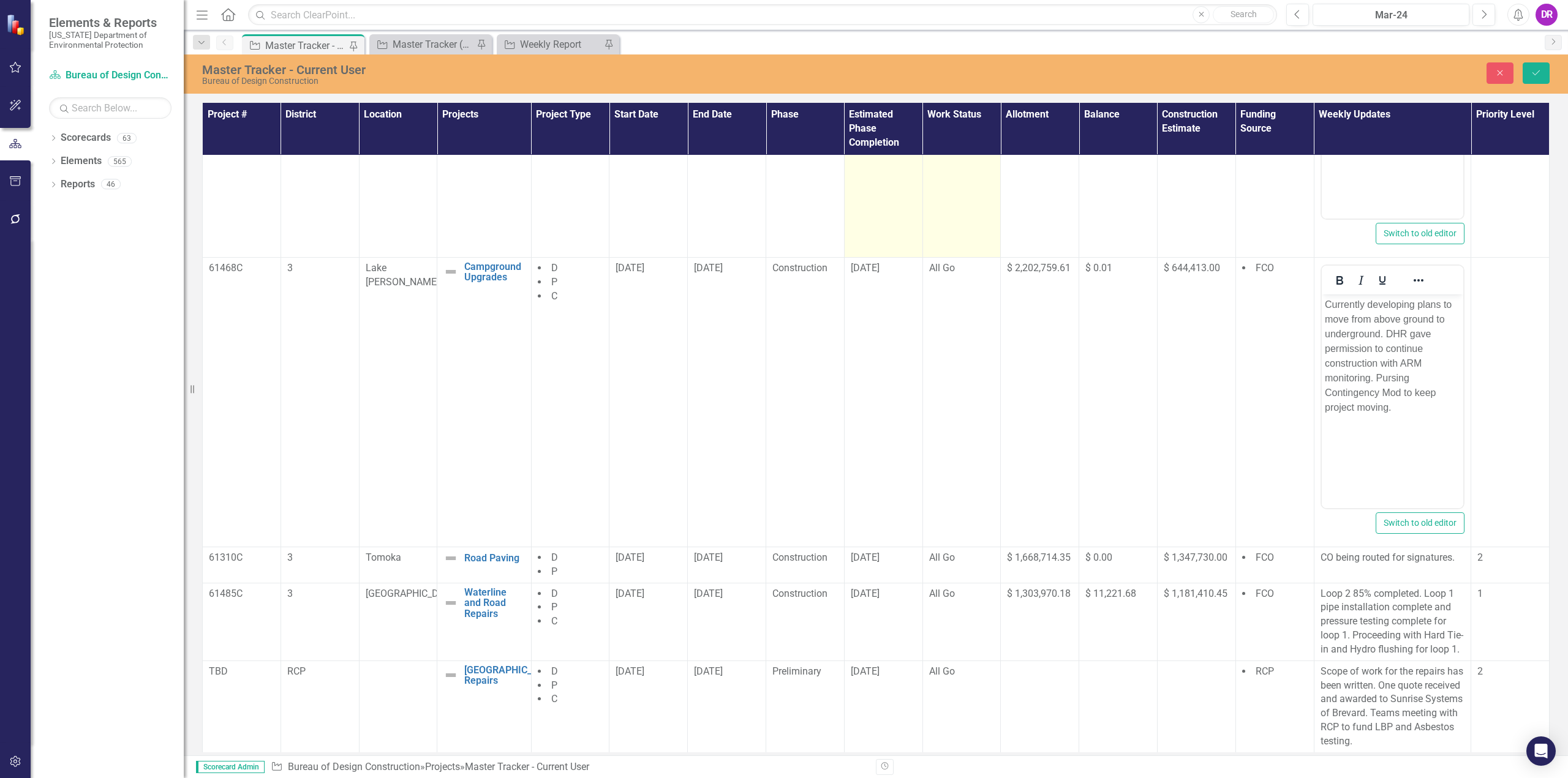
scroll to position [894, 0]
click at [874, 551] on span "[DATE]" at bounding box center [864, 557] width 28 height 12
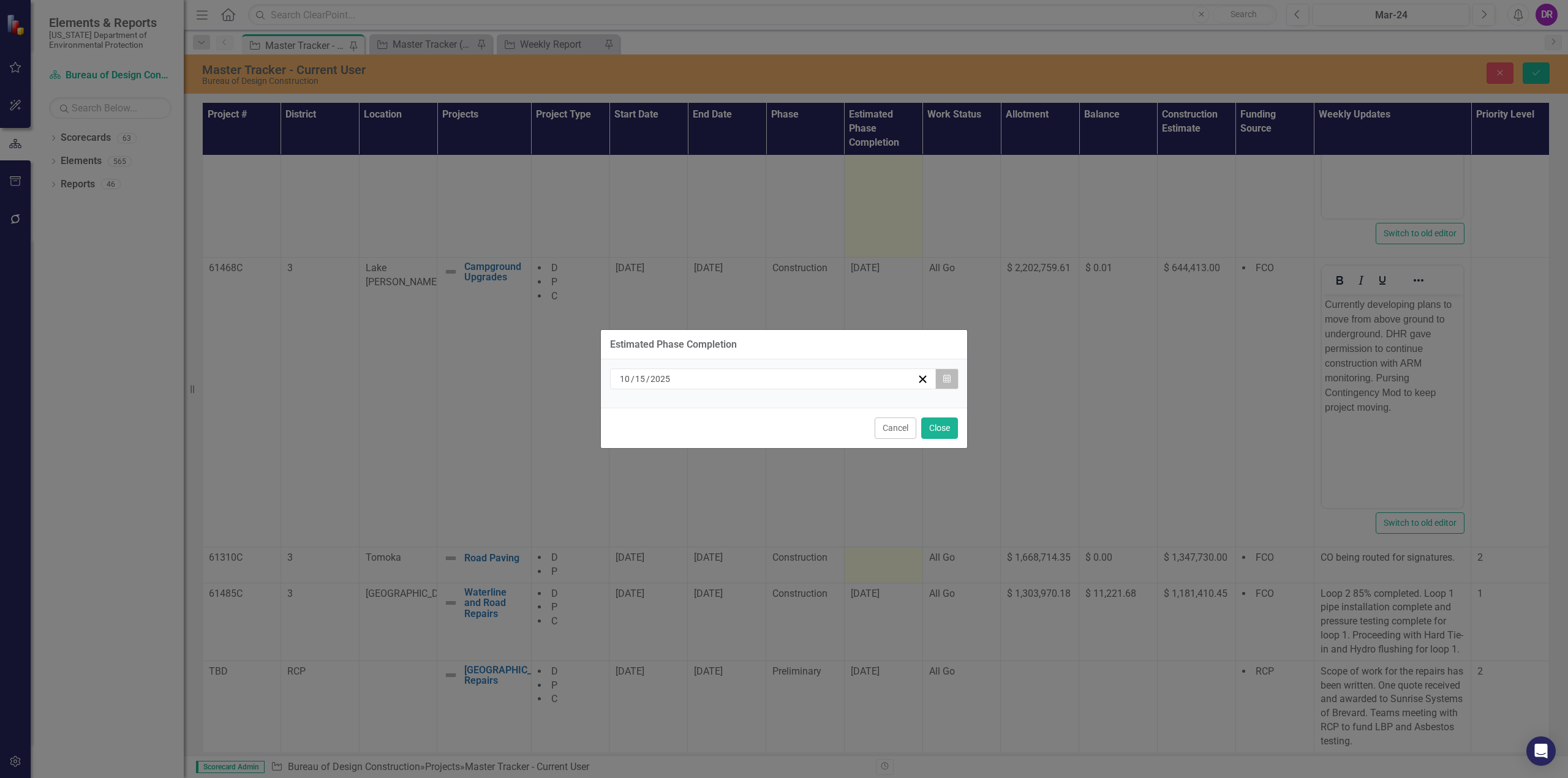
click at [952, 378] on button "Calendar" at bounding box center [947, 379] width 24 height 21
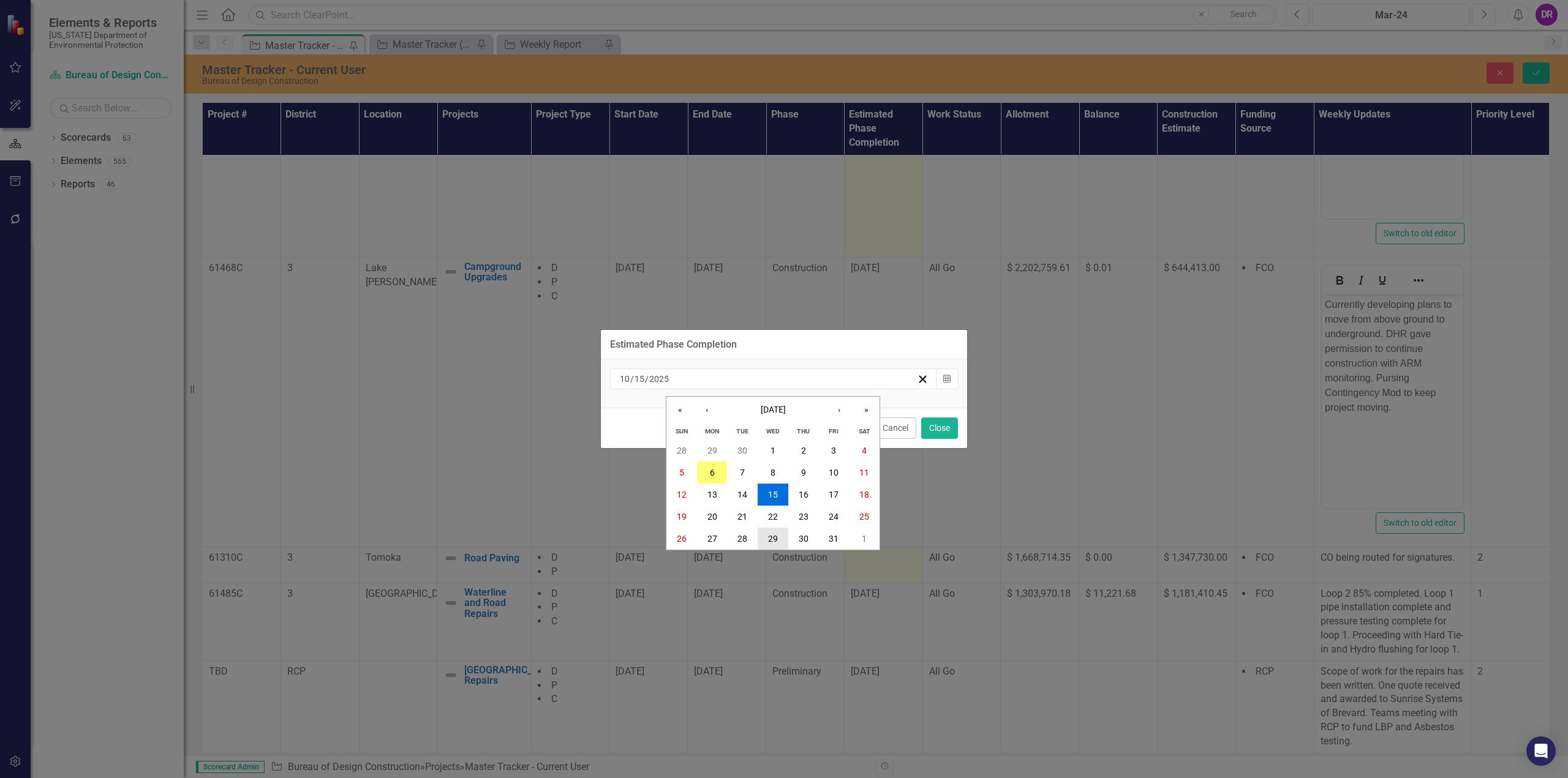
click at [774, 537] on abbr "29" at bounding box center [773, 539] width 10 height 10
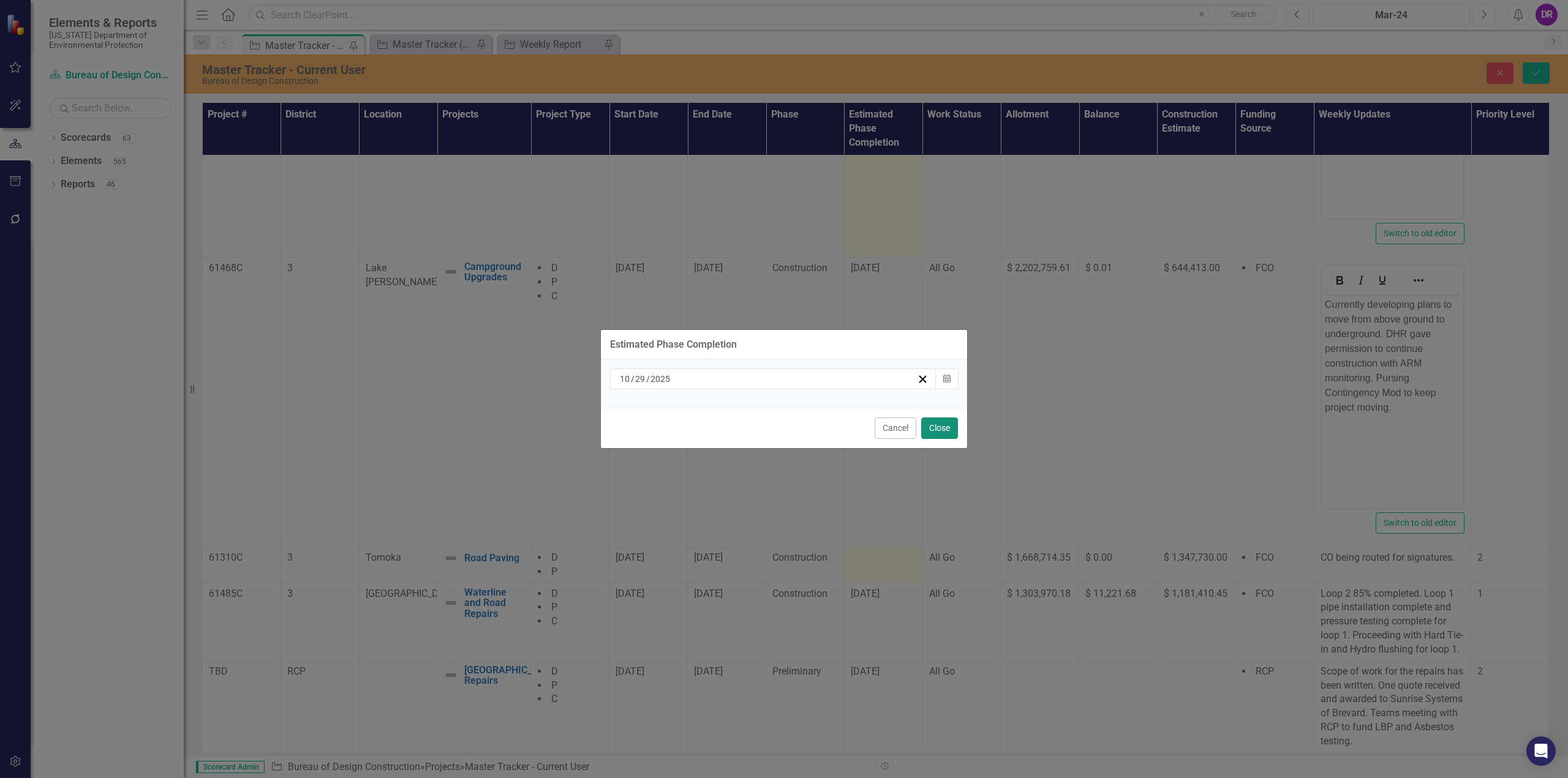
click at [947, 425] on button "Close" at bounding box center [939, 428] width 37 height 21
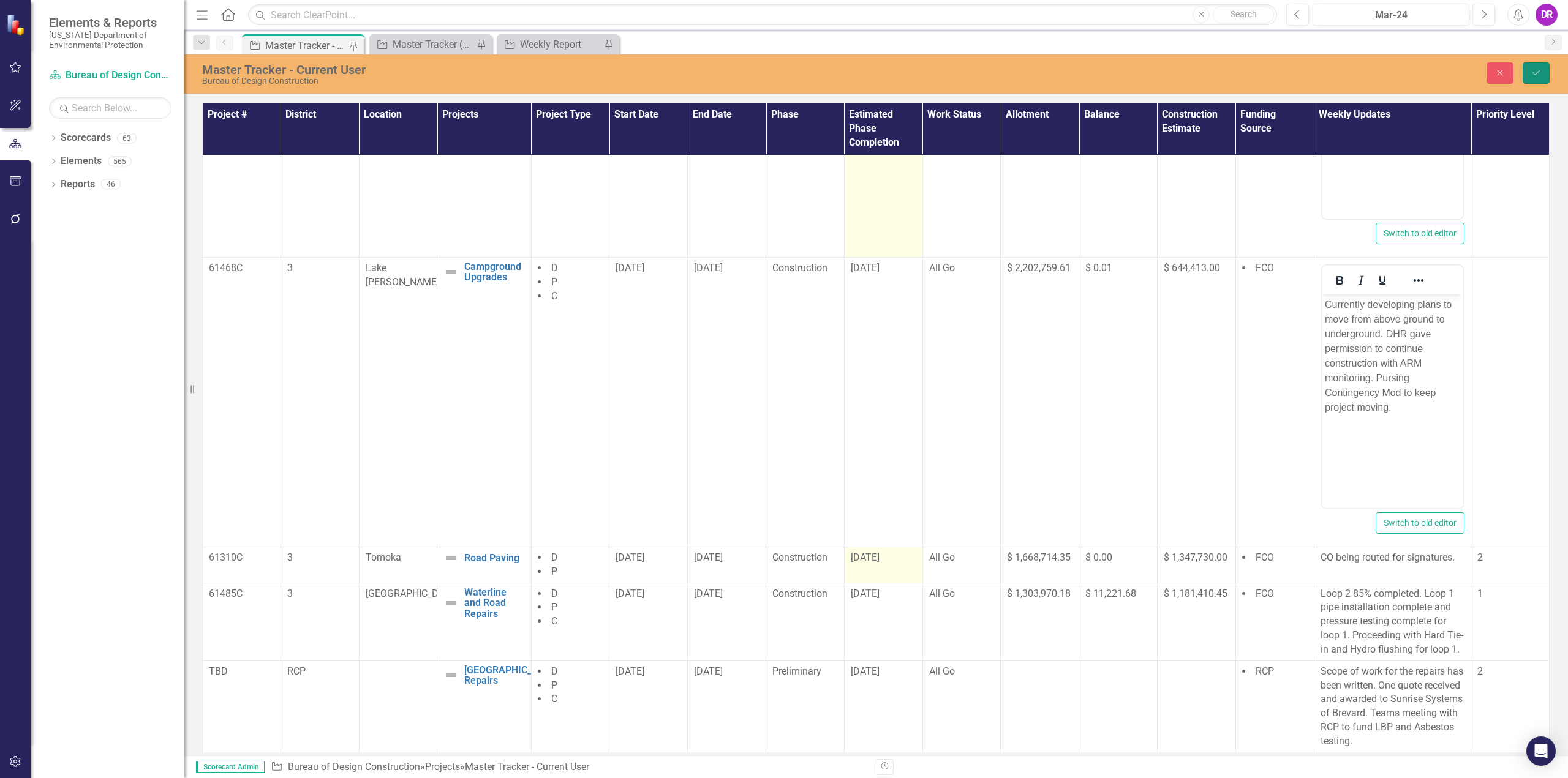
click at [1531, 72] on icon "Save" at bounding box center [1536, 73] width 11 height 8
